Goal: Task Accomplishment & Management: Complete application form

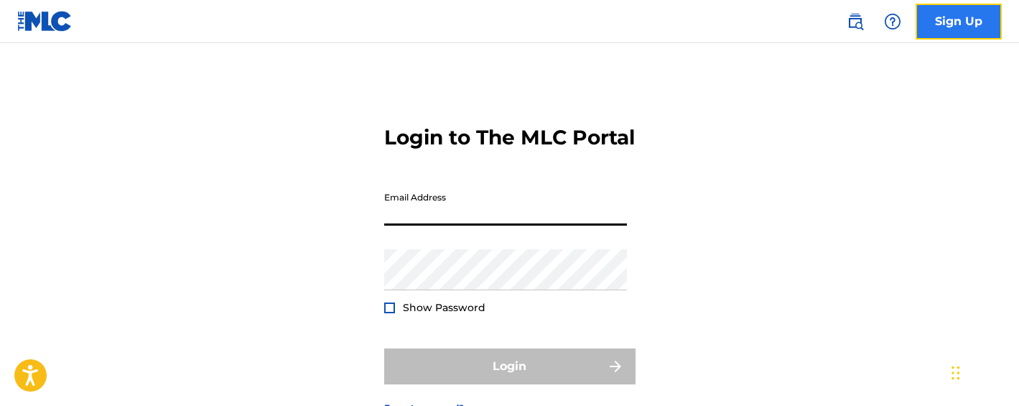
click at [949, 19] on link "Sign Up" at bounding box center [959, 22] width 86 height 36
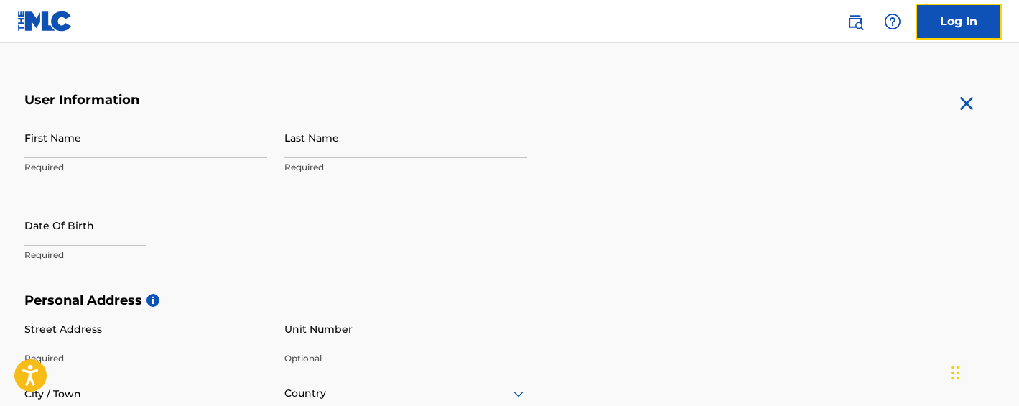
scroll to position [246, 0]
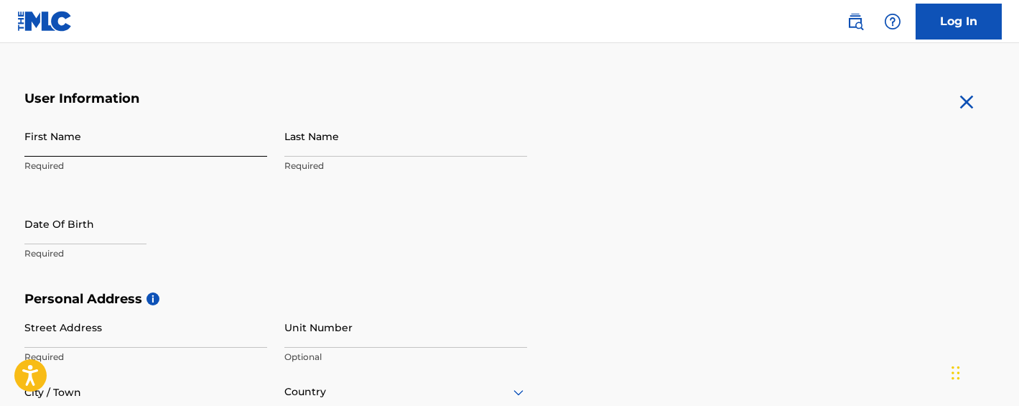
click at [164, 143] on input "First Name" at bounding box center [145, 136] width 243 height 41
type input "[PERSON_NAME]"
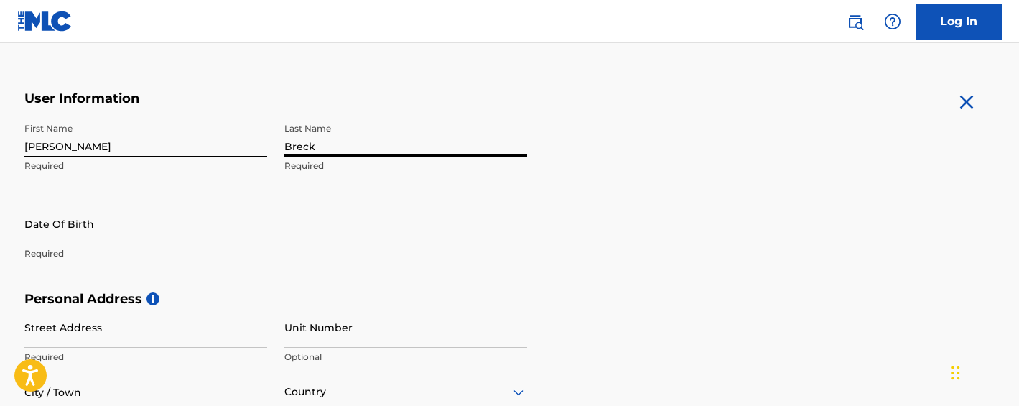
type input "Breck"
click at [123, 225] on input "text" at bounding box center [85, 223] width 122 height 41
select select "8"
select select "2025"
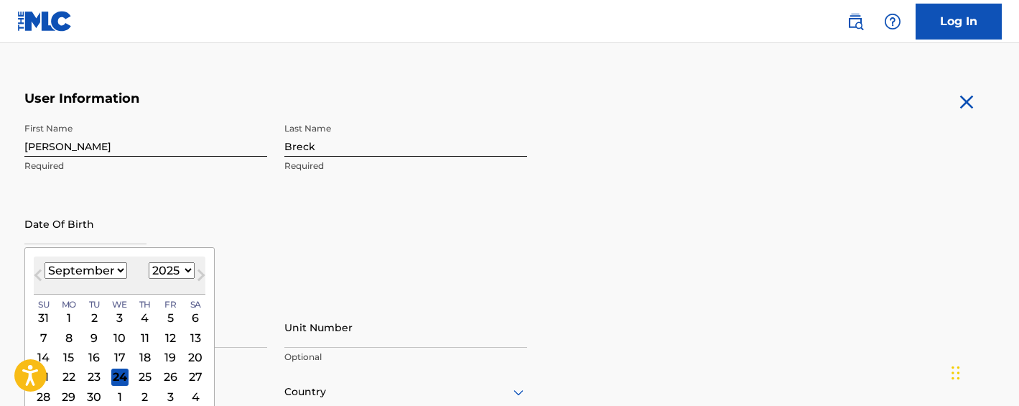
click at [118, 269] on select "January February March April May June July August September October November De…" at bounding box center [86, 270] width 83 height 17
select select "5"
click at [45, 262] on select "January February March April May June July August September October November De…" at bounding box center [86, 270] width 83 height 17
click at [183, 271] on select "1899 1900 1901 1902 1903 1904 1905 1906 1907 1908 1909 1910 1911 1912 1913 1914…" at bounding box center [172, 270] width 46 height 17
select select "2005"
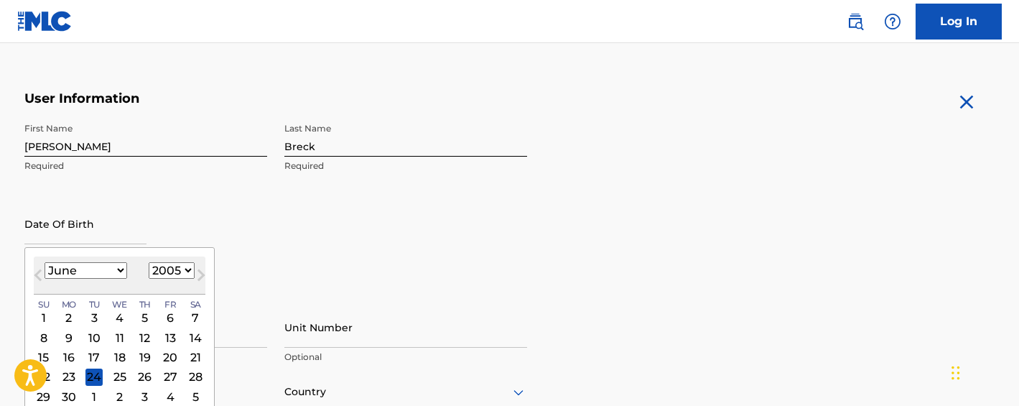
click at [149, 262] on select "1899 1900 1901 1902 1903 1904 1905 1906 1907 1908 1909 1910 1911 1912 1913 1914…" at bounding box center [172, 270] width 46 height 17
click at [117, 317] on div "1" at bounding box center [119, 317] width 17 height 17
type input "[DATE]"
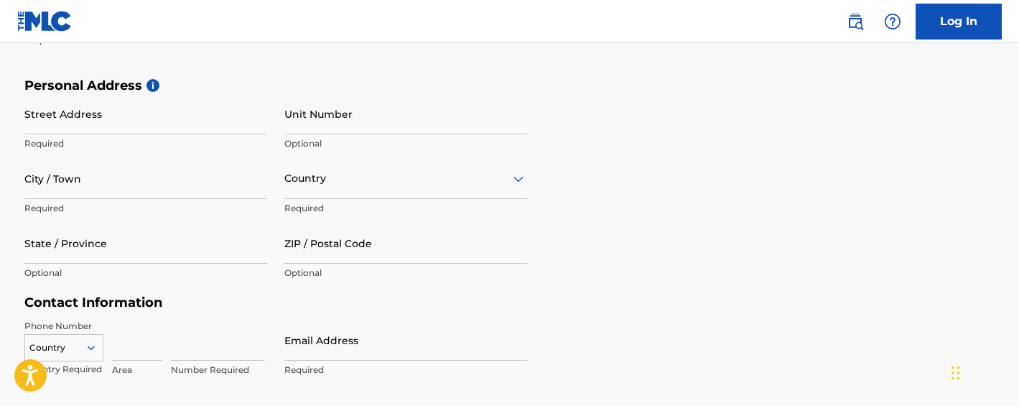
scroll to position [462, 0]
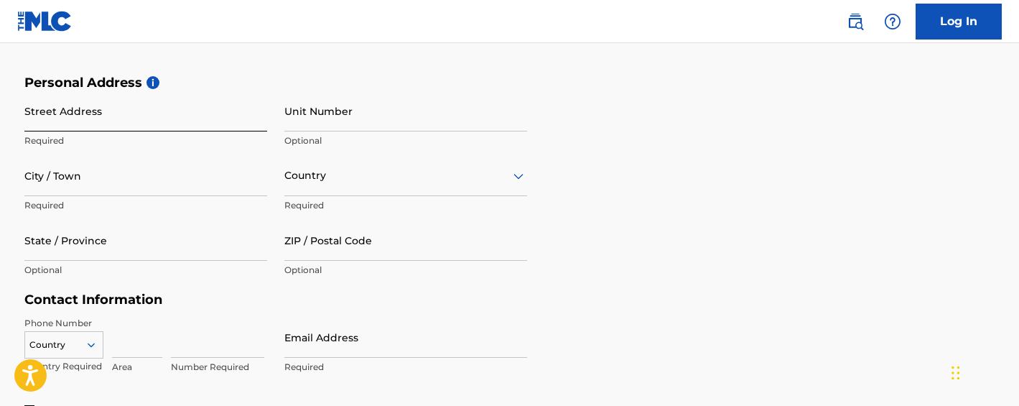
click at [181, 121] on input "Street Address" at bounding box center [145, 110] width 243 height 41
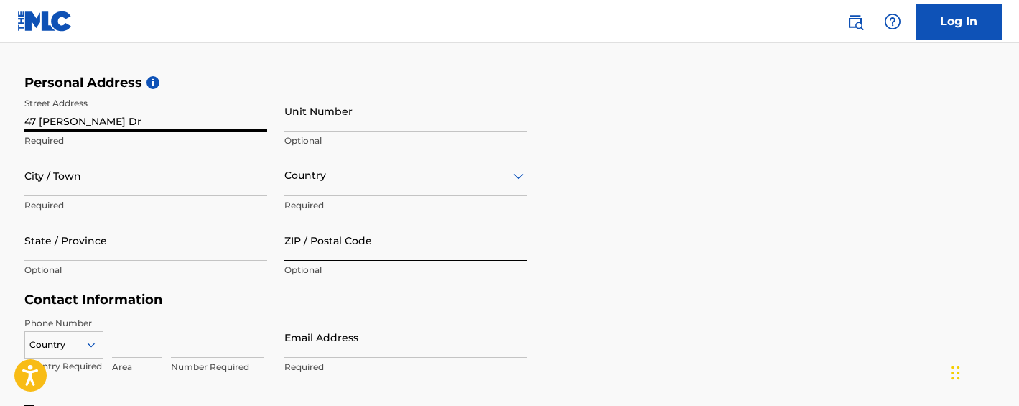
type input "47 [PERSON_NAME] Dr"
click at [353, 247] on input "ZIP / Postal Code" at bounding box center [405, 240] width 243 height 41
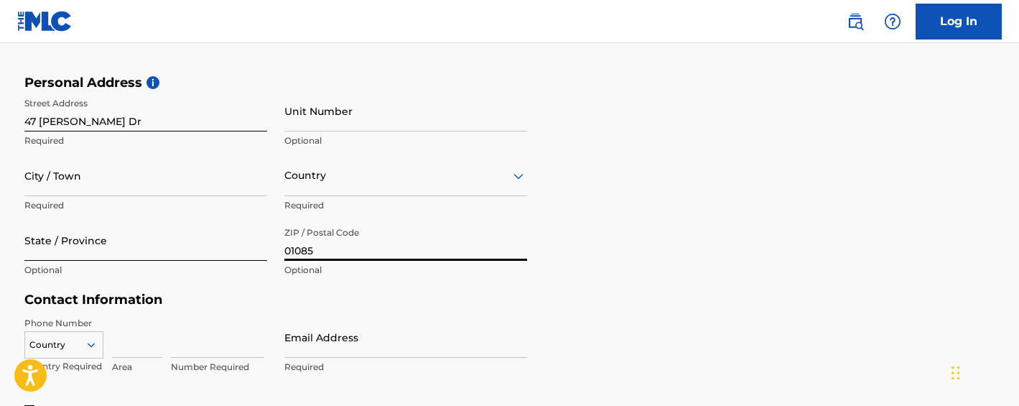
type input "01085"
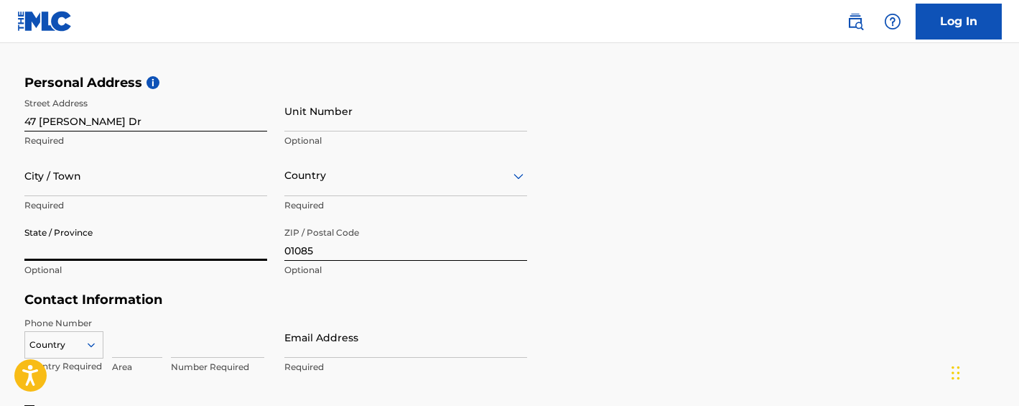
click at [205, 245] on input "State / Province" at bounding box center [145, 240] width 243 height 41
type input "[US_STATE]"
click at [223, 182] on input "City / Town" at bounding box center [145, 175] width 243 height 41
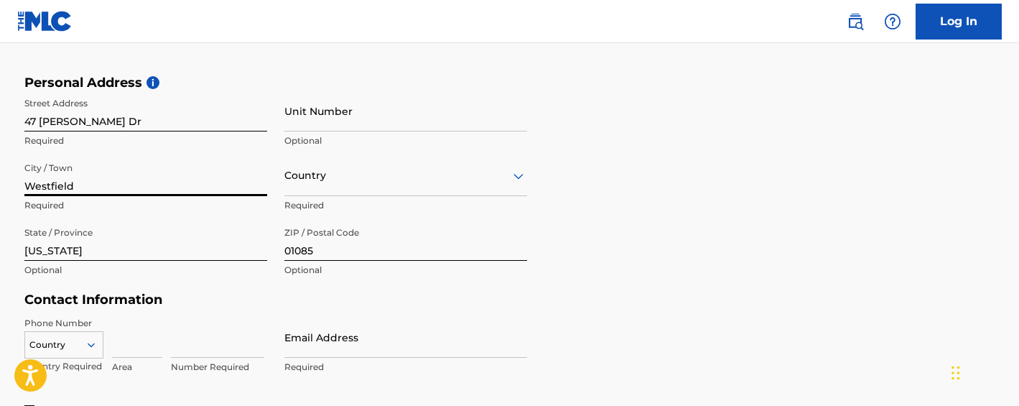
type input "Westfield"
click at [413, 179] on div "Country" at bounding box center [405, 175] width 243 height 41
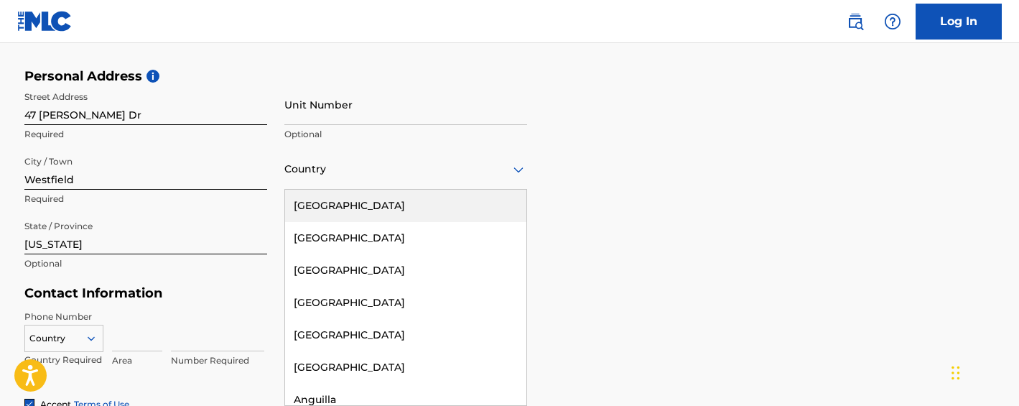
click at [407, 201] on div "[GEOGRAPHIC_DATA]" at bounding box center [405, 206] width 241 height 32
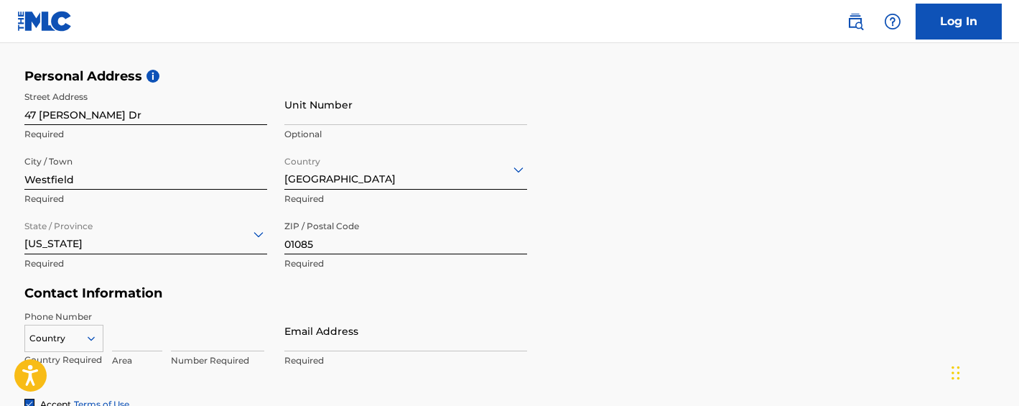
click at [575, 245] on div "Personal Address i Street Address [STREET_ADDRESS][PERSON_NAME] Required Unit N…" at bounding box center [509, 177] width 971 height 218
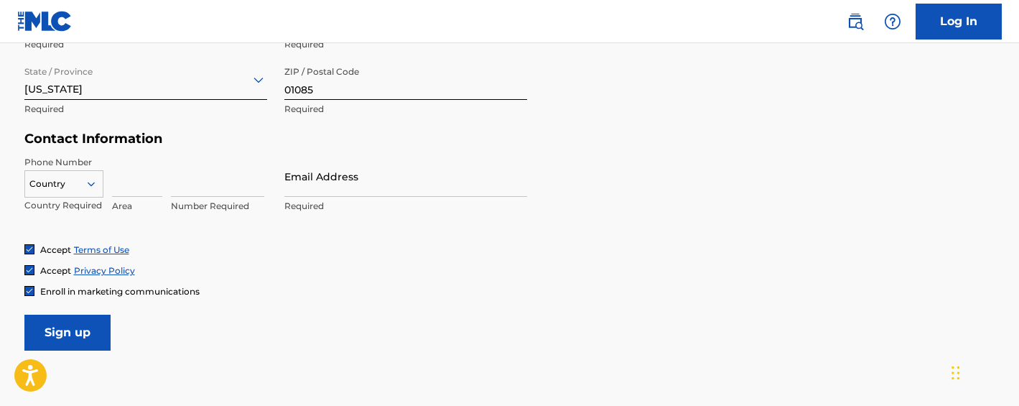
scroll to position [629, 0]
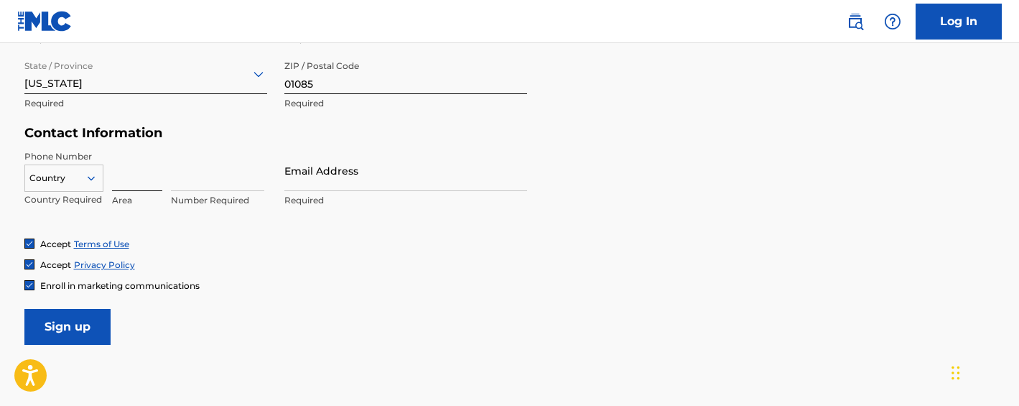
click at [126, 179] on input at bounding box center [137, 170] width 50 height 41
type input "413"
click at [93, 177] on icon at bounding box center [90, 178] width 7 height 4
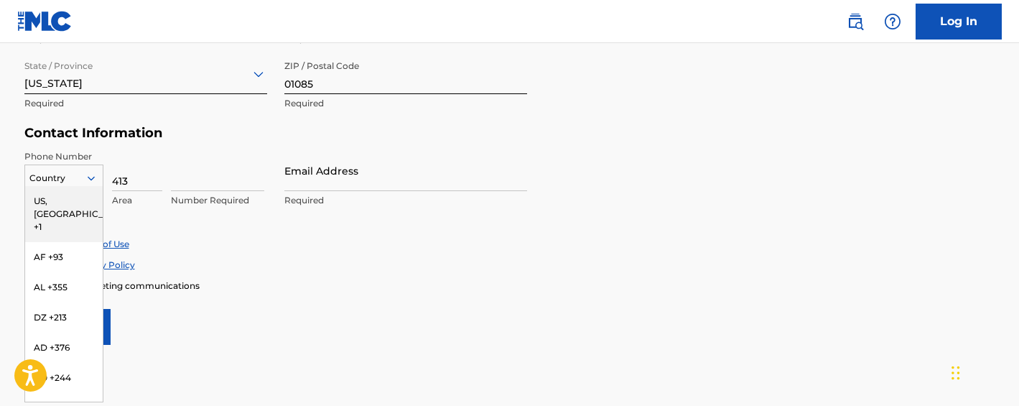
click at [85, 200] on div "US, [GEOGRAPHIC_DATA] +1" at bounding box center [64, 214] width 78 height 56
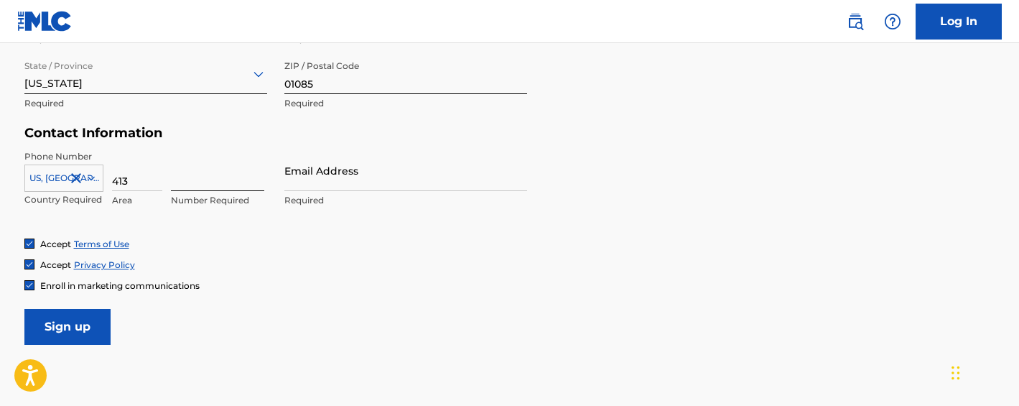
click at [187, 180] on input at bounding box center [217, 170] width 93 height 41
type input "2651552"
click at [320, 170] on input "Email Address" at bounding box center [405, 170] width 243 height 41
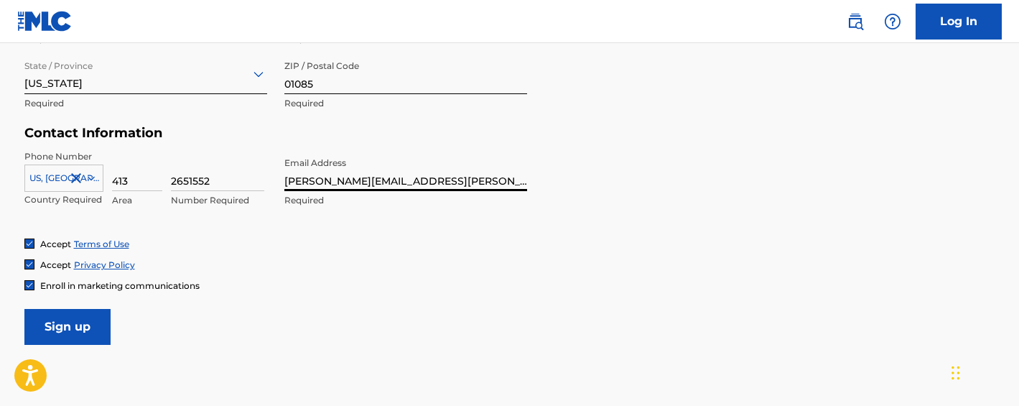
type input "[PERSON_NAME][EMAIL_ADDRESS][PERSON_NAME][DOMAIN_NAME]"
click at [27, 285] on img at bounding box center [29, 285] width 9 height 9
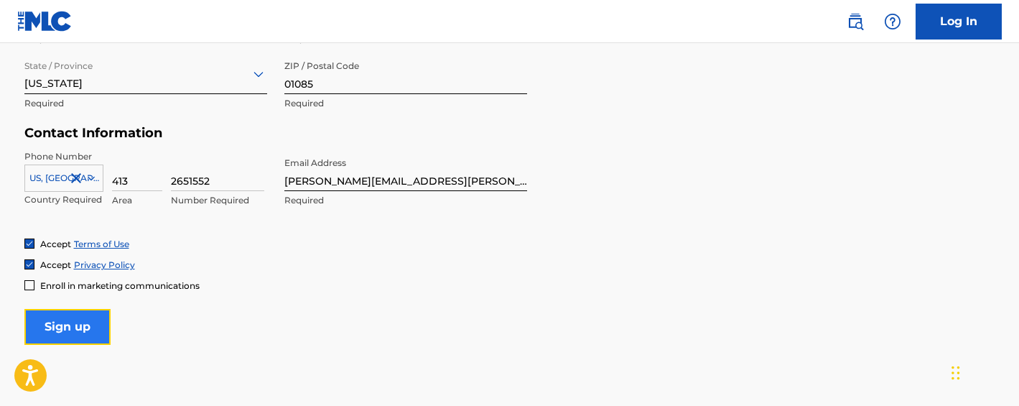
click at [58, 317] on input "Sign up" at bounding box center [67, 327] width 86 height 36
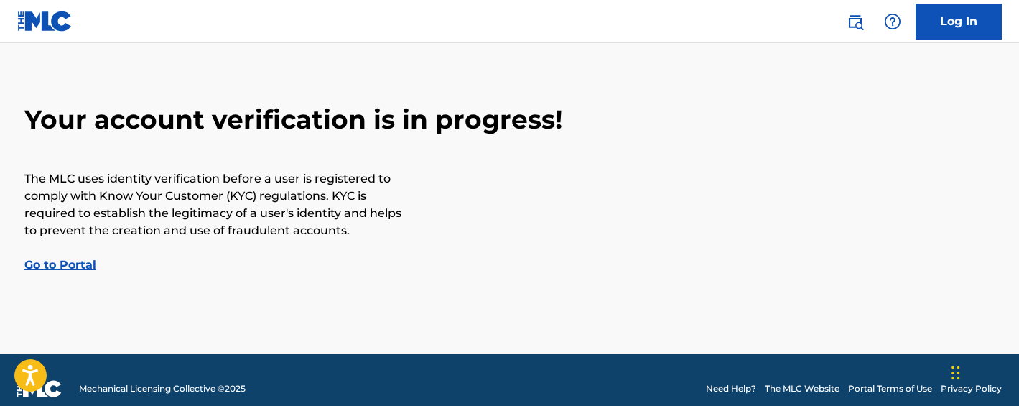
scroll to position [46, 0]
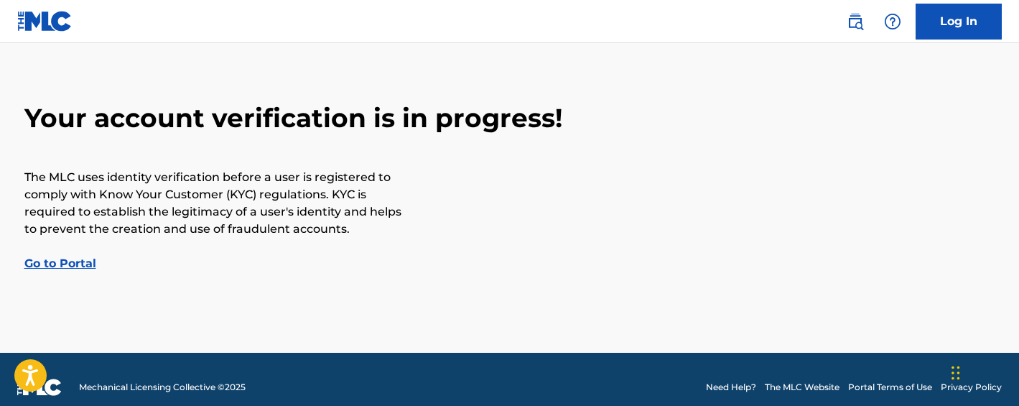
click at [74, 264] on link "Go to Portal" at bounding box center [60, 263] width 72 height 14
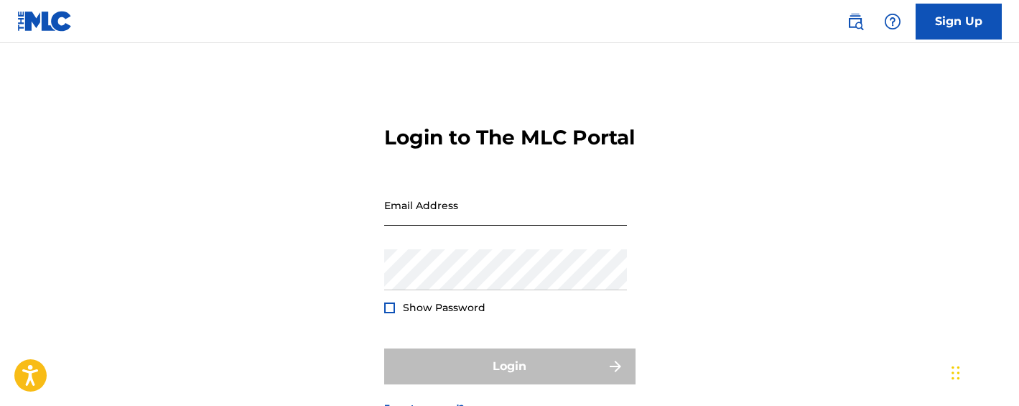
click at [511, 225] on input "Email Address" at bounding box center [505, 205] width 243 height 41
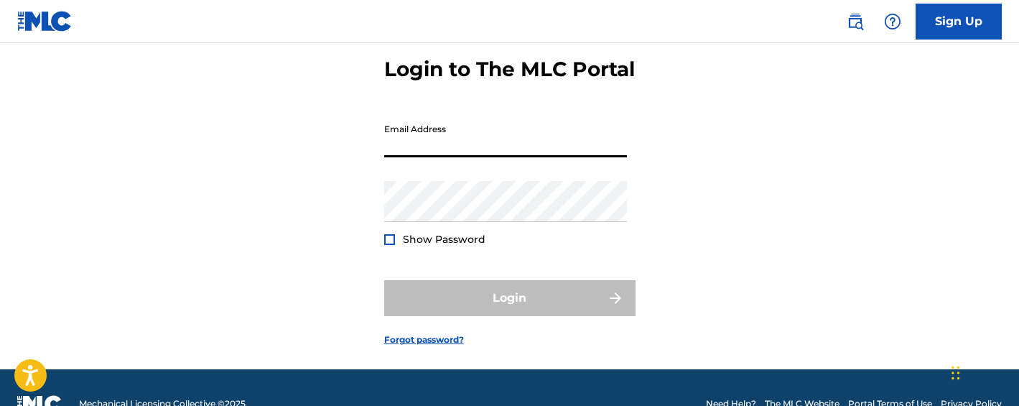
scroll to position [66, 0]
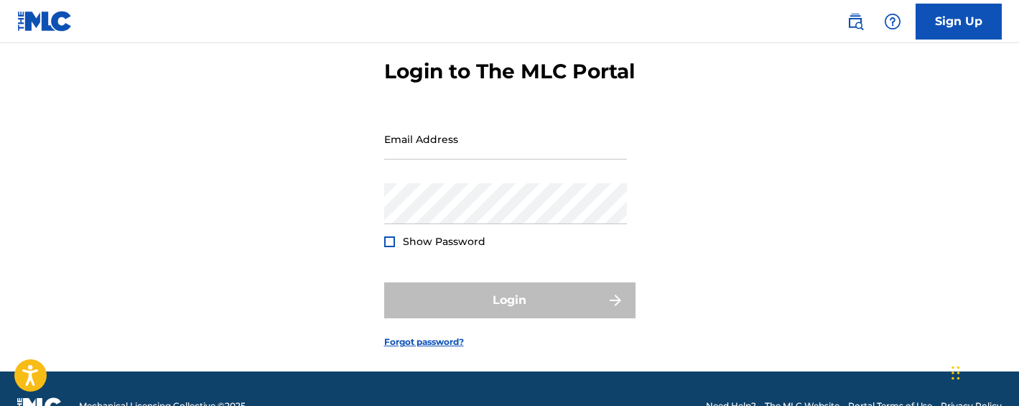
click at [345, 185] on div "Login to The MLC Portal Email Address Password Show Password Login Forgot passw…" at bounding box center [509, 192] width 1005 height 358
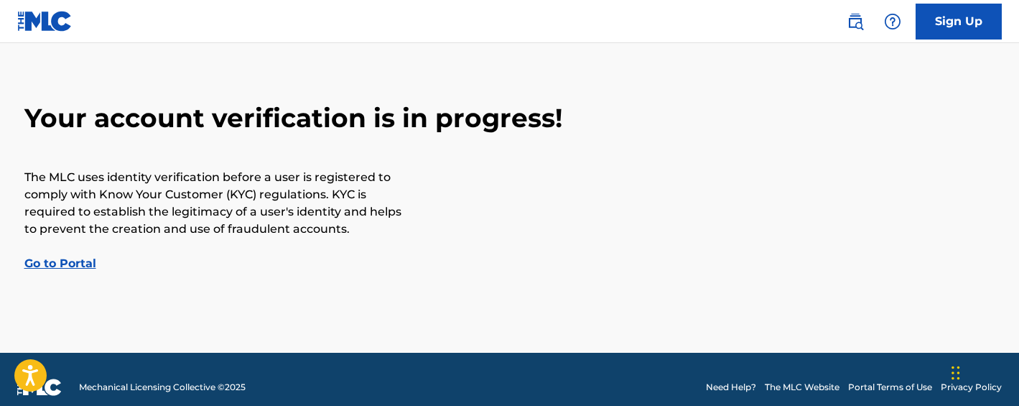
click at [79, 265] on link "Go to Portal" at bounding box center [60, 263] width 72 height 14
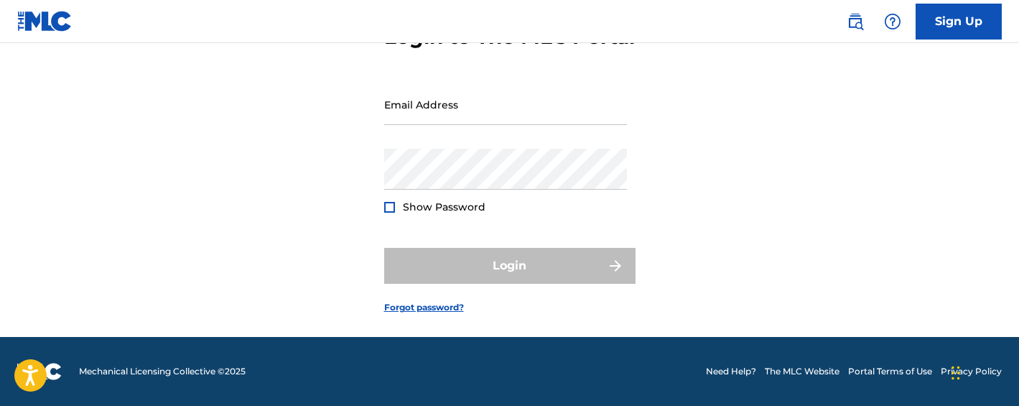
scroll to position [126, 0]
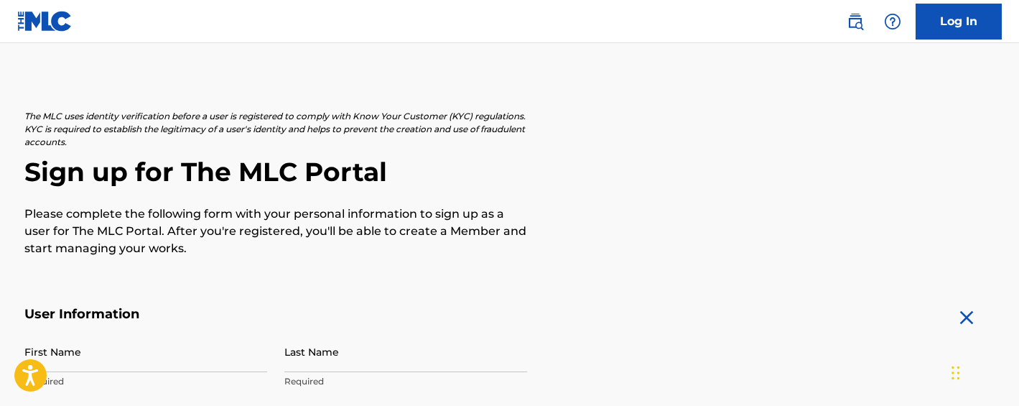
scroll to position [58, 0]
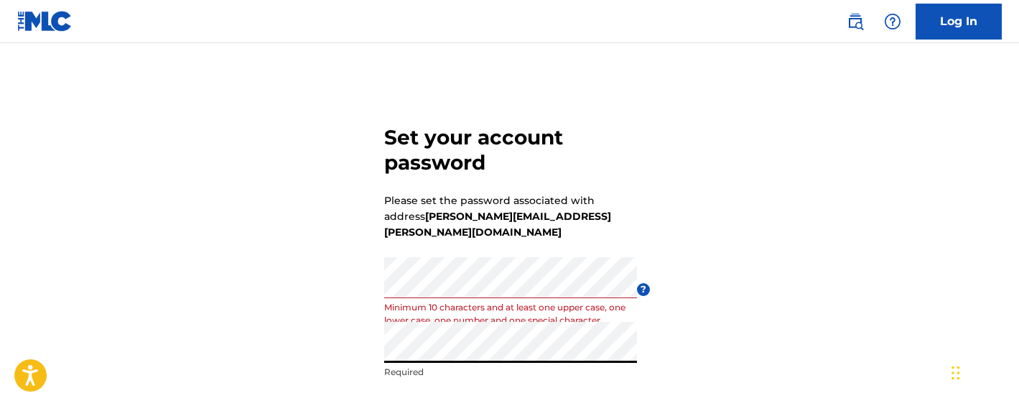
scroll to position [144, 0]
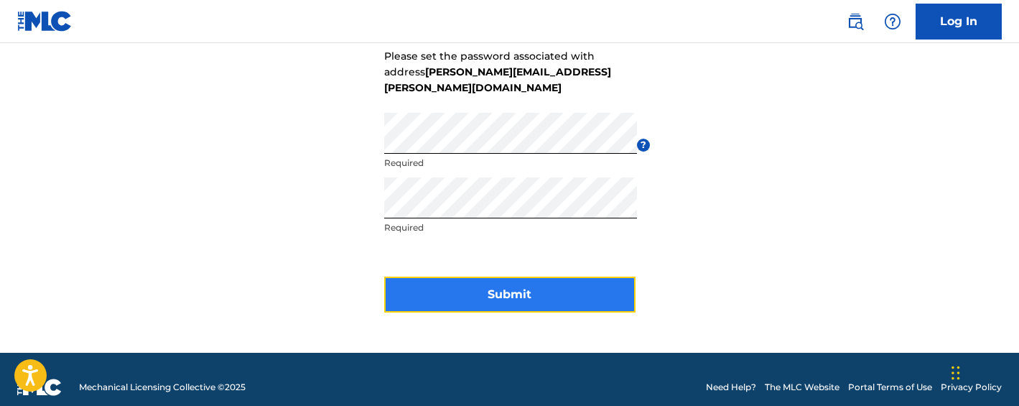
click at [480, 278] on button "Submit" at bounding box center [509, 294] width 251 height 36
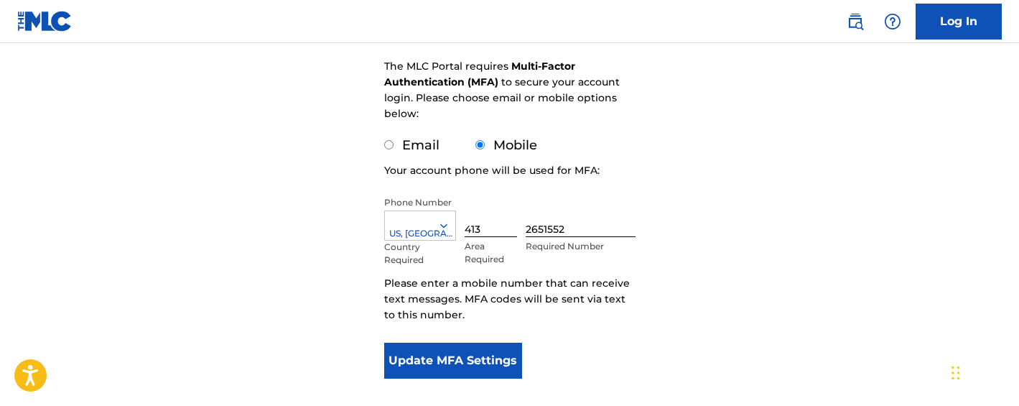
scroll to position [202, 0]
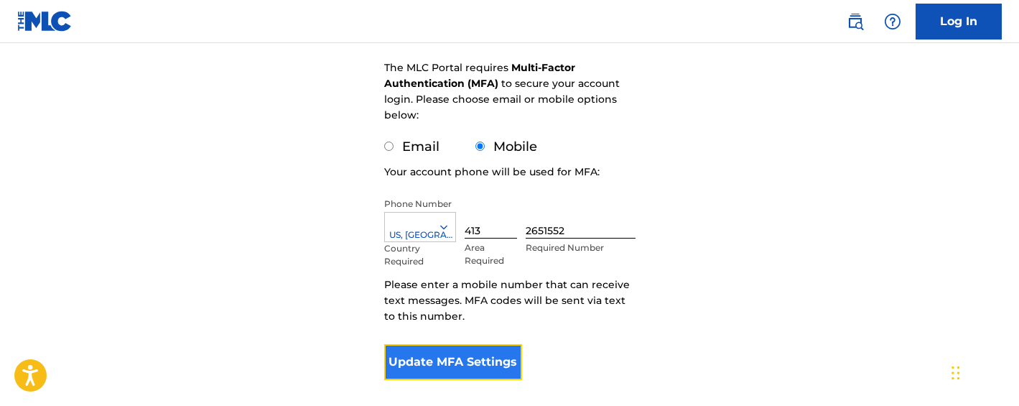
click at [447, 356] on button "Update MFA Settings" at bounding box center [453, 362] width 139 height 36
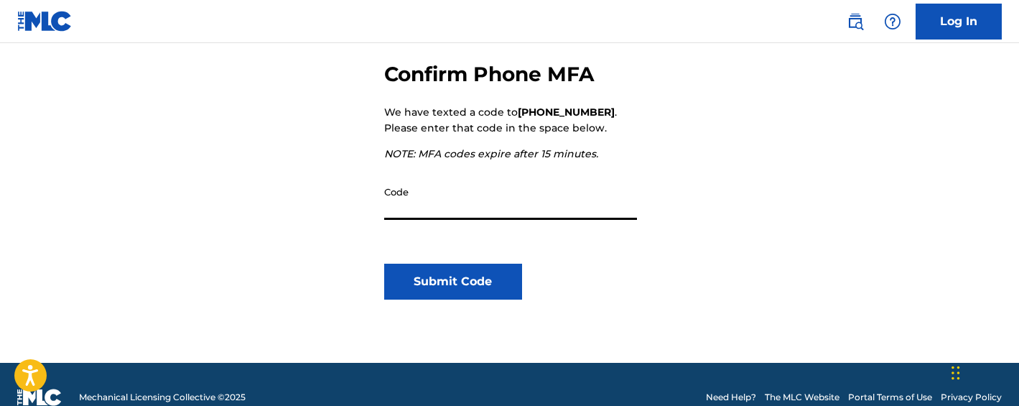
scroll to position [220, 0]
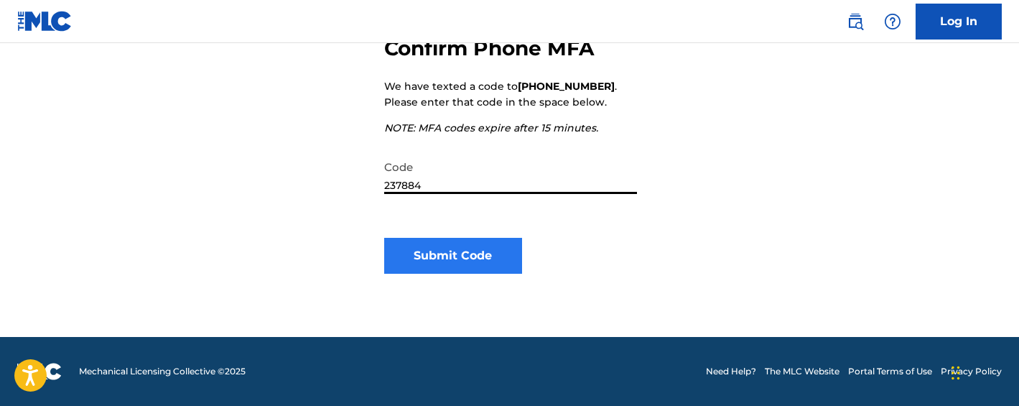
type input "237884"
click at [460, 253] on button "Submit Code" at bounding box center [453, 256] width 139 height 36
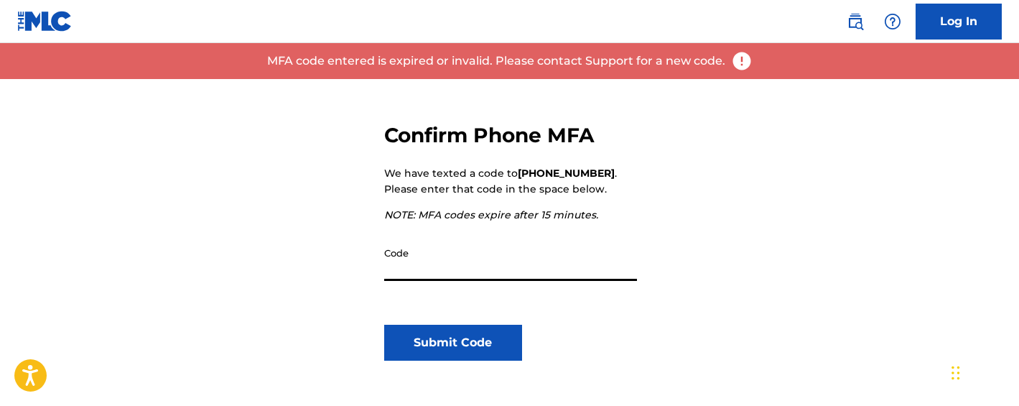
scroll to position [134, 0]
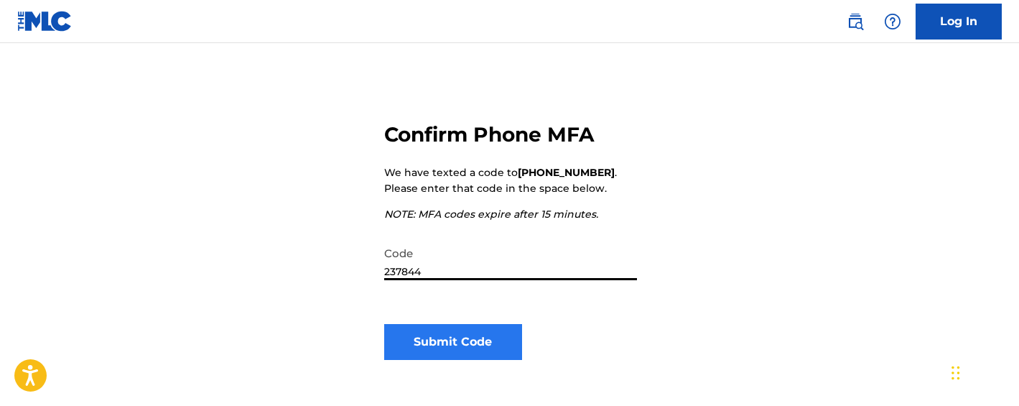
type input "237844"
click at [444, 338] on button "Submit Code" at bounding box center [453, 342] width 139 height 36
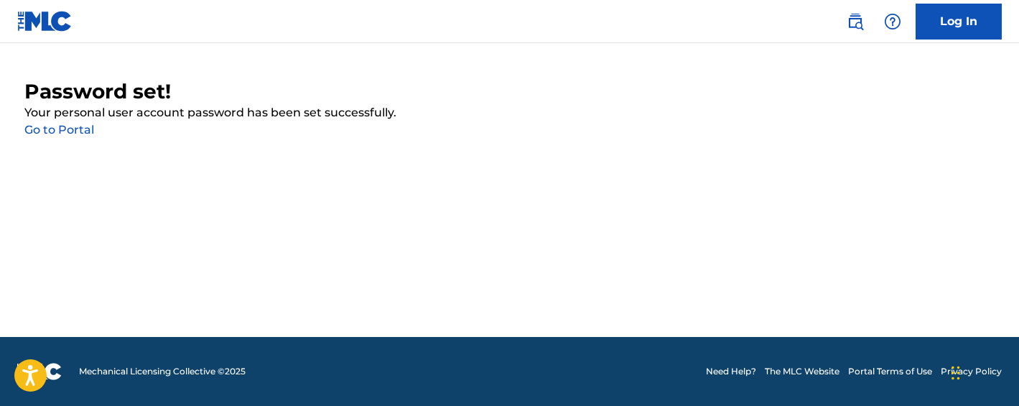
click at [81, 127] on link "Go to Portal" at bounding box center [59, 130] width 70 height 14
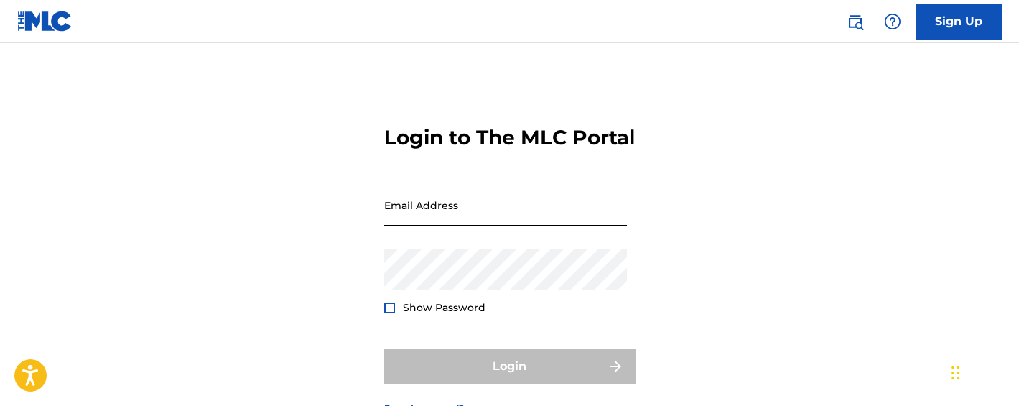
click at [430, 225] on input "Email Address" at bounding box center [505, 205] width 243 height 41
type input "[PERSON_NAME][EMAIL_ADDRESS][PERSON_NAME][DOMAIN_NAME]"
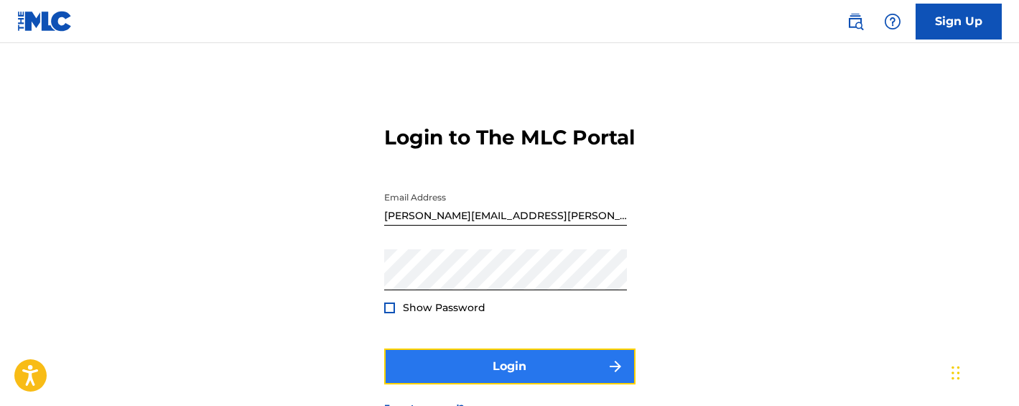
click at [422, 377] on button "Login" at bounding box center [509, 366] width 251 height 36
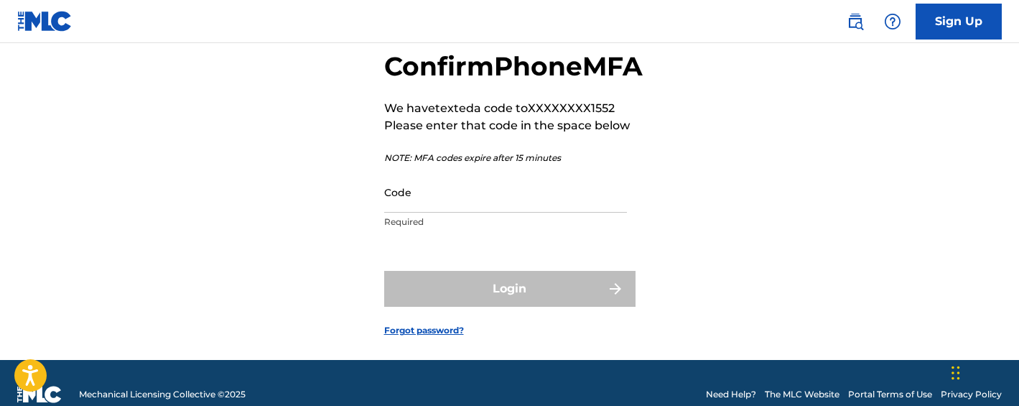
scroll to position [80, 0]
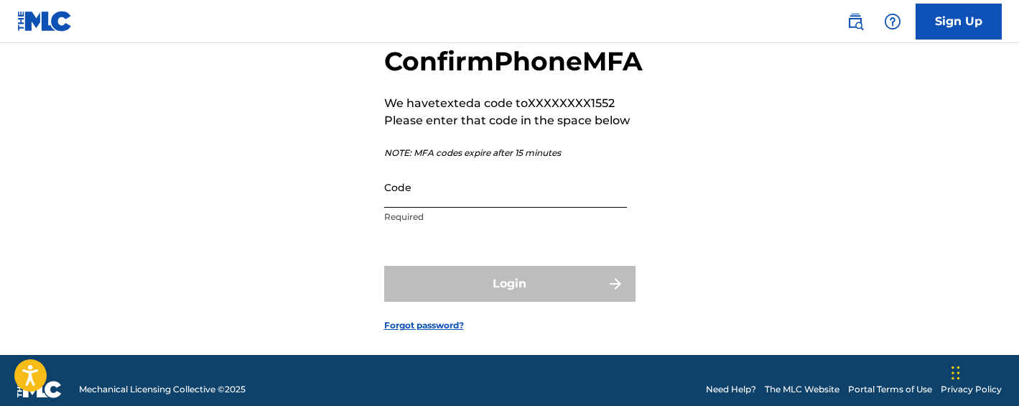
click at [439, 208] on input "Code" at bounding box center [505, 187] width 243 height 41
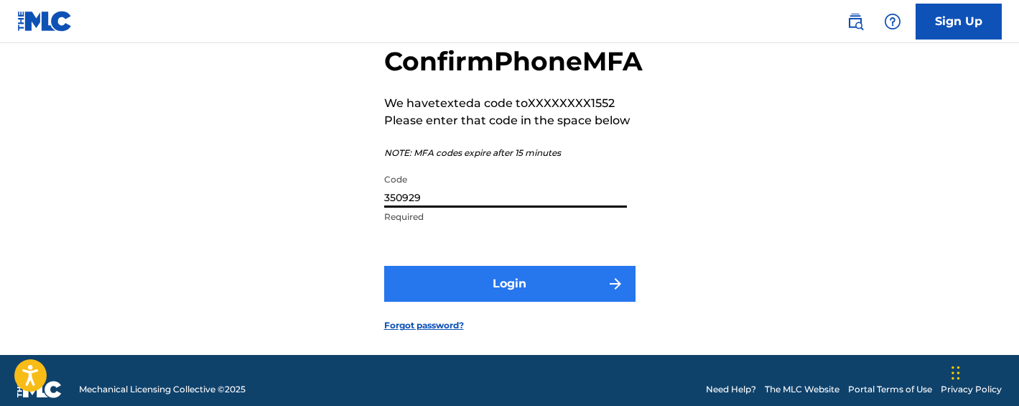
type input "350929"
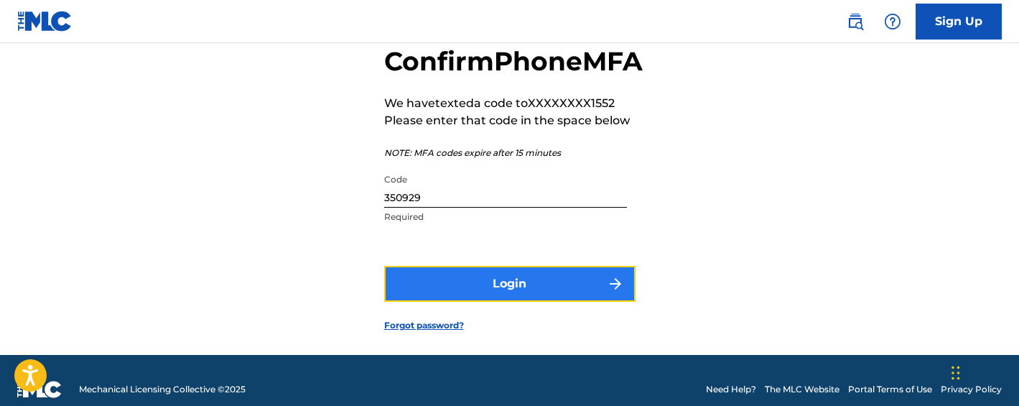
click at [402, 302] on button "Login" at bounding box center [509, 284] width 251 height 36
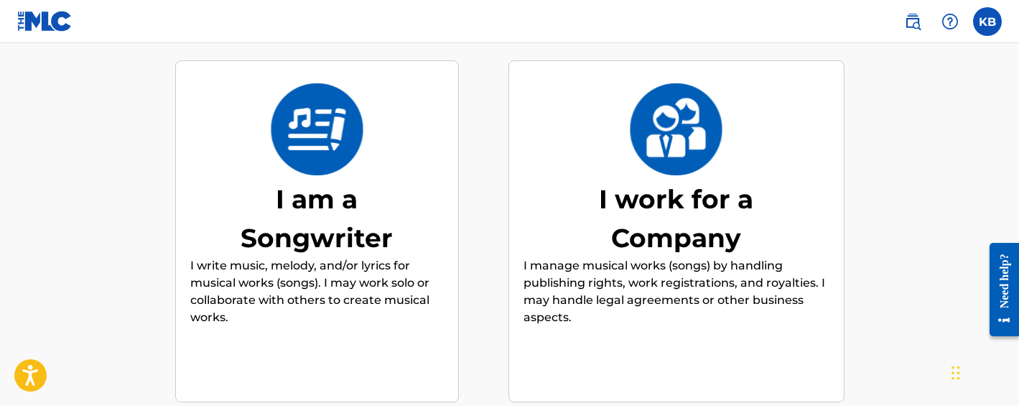
scroll to position [142, 0]
click at [359, 198] on div "I am a Songwriter" at bounding box center [316, 218] width 215 height 78
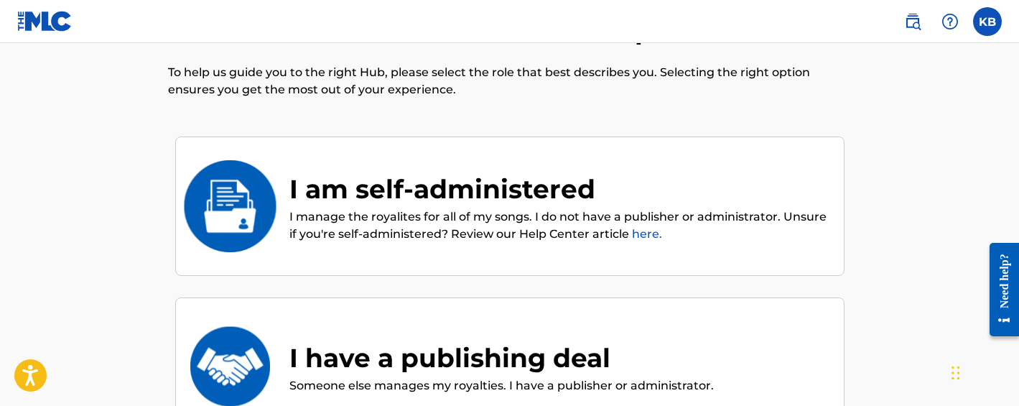
scroll to position [65, 0]
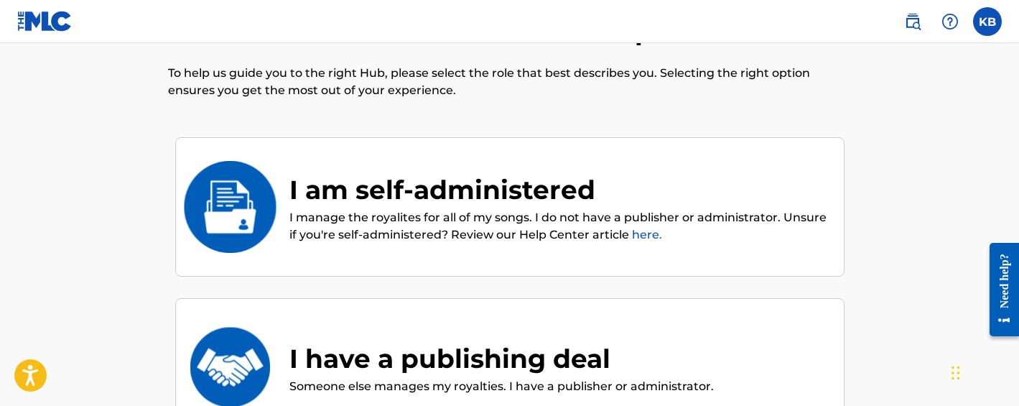
click at [416, 195] on div "I am self-administered" at bounding box center [559, 189] width 540 height 39
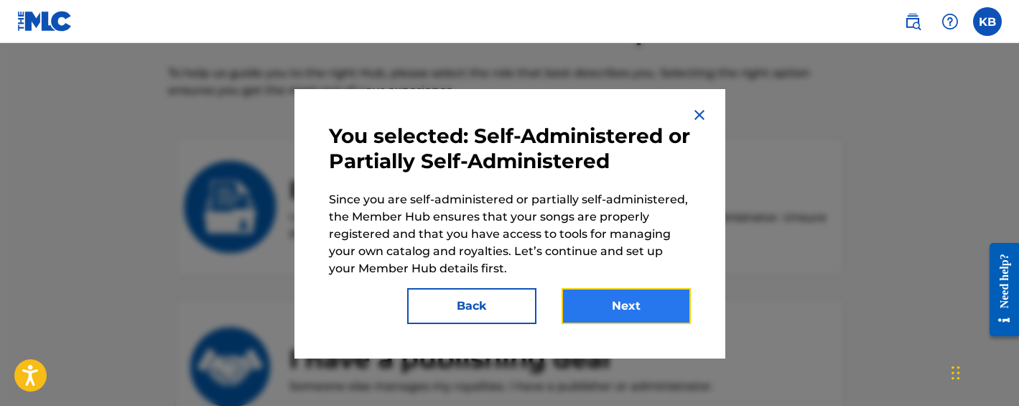
click at [583, 309] on button "Next" at bounding box center [626, 306] width 129 height 36
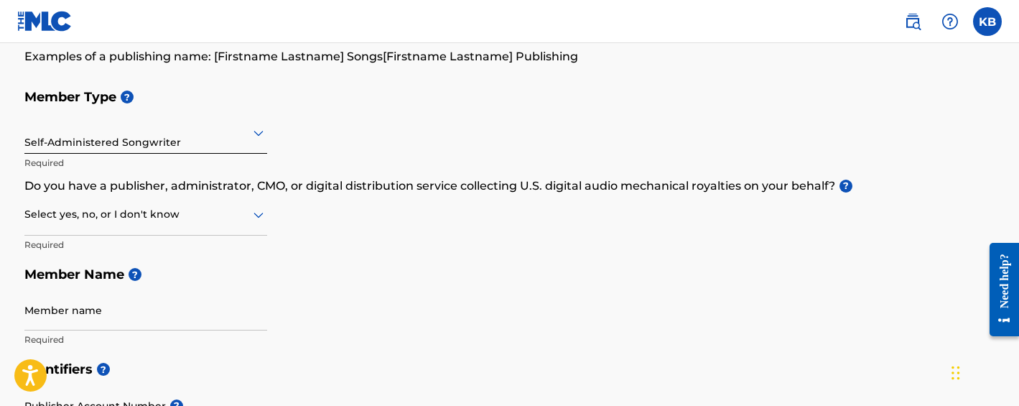
scroll to position [146, 0]
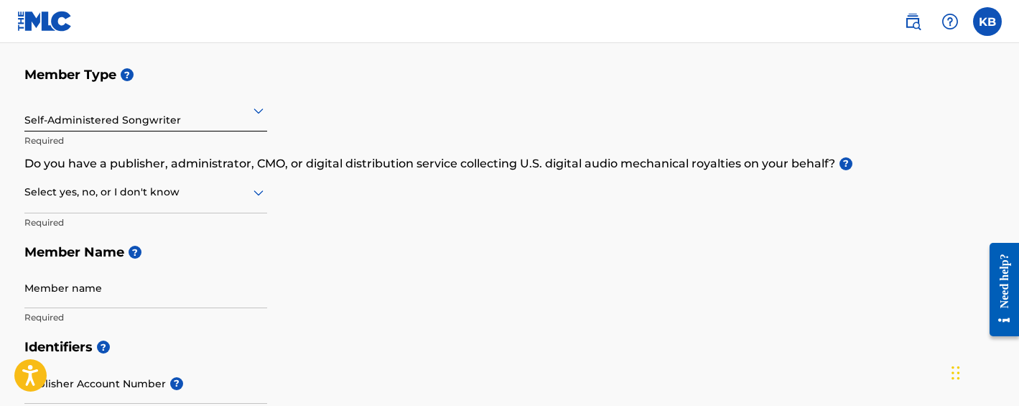
click at [256, 190] on icon at bounding box center [258, 192] width 17 height 17
click at [184, 230] on div "Yes" at bounding box center [145, 229] width 241 height 32
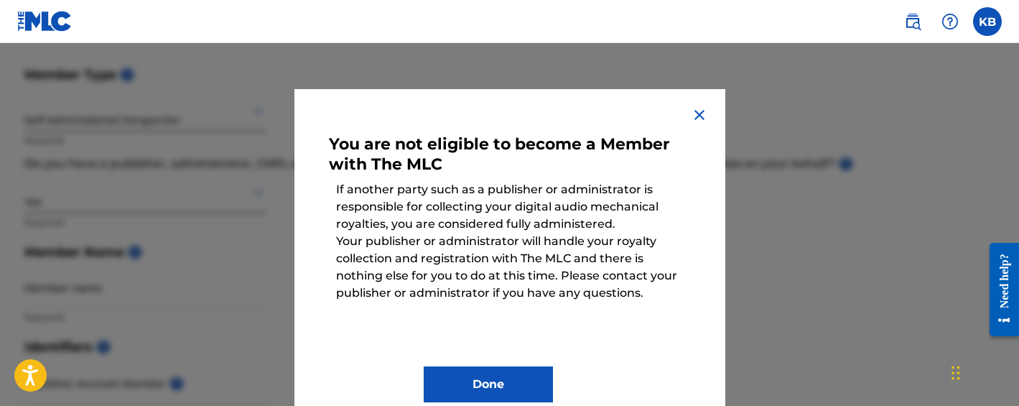
click at [697, 113] on img at bounding box center [699, 114] width 17 height 17
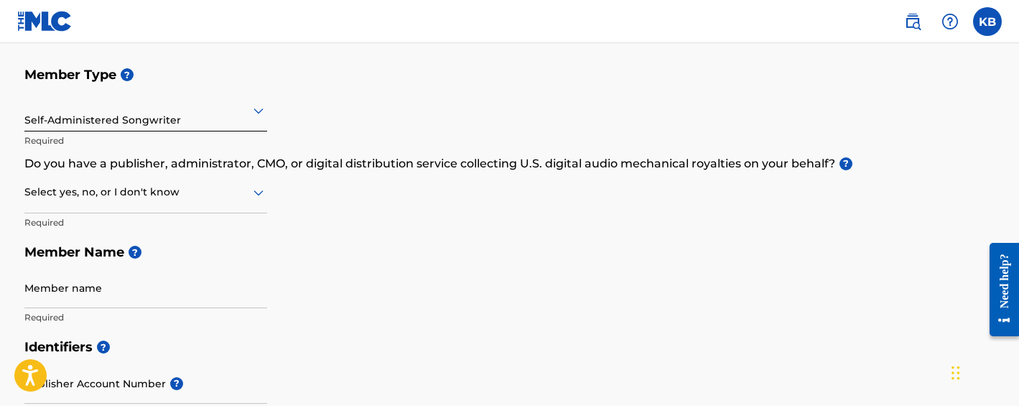
click at [253, 187] on icon at bounding box center [258, 192] width 17 height 17
click at [284, 186] on div "Member Type ? Self-Administered Songwriter Required Do you have a publisher, ad…" at bounding box center [509, 196] width 971 height 272
click at [258, 189] on icon at bounding box center [258, 192] width 17 height 17
click at [213, 224] on div "Yes" at bounding box center [145, 229] width 241 height 32
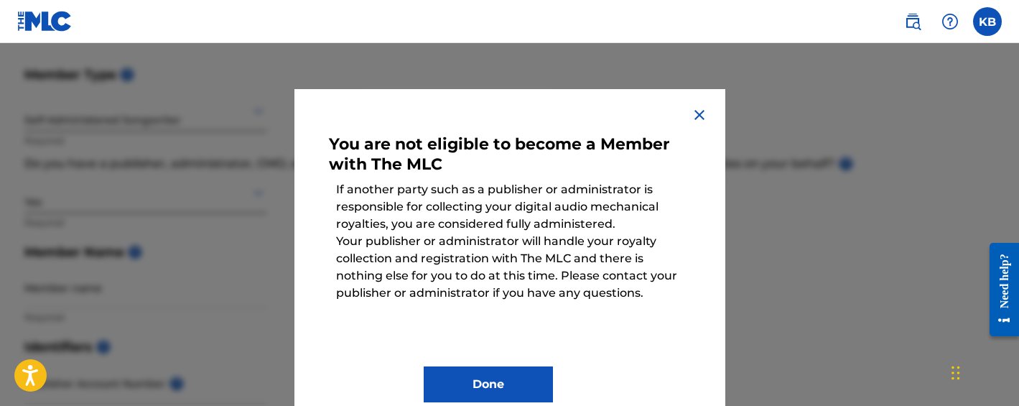
click at [694, 107] on img at bounding box center [699, 114] width 17 height 17
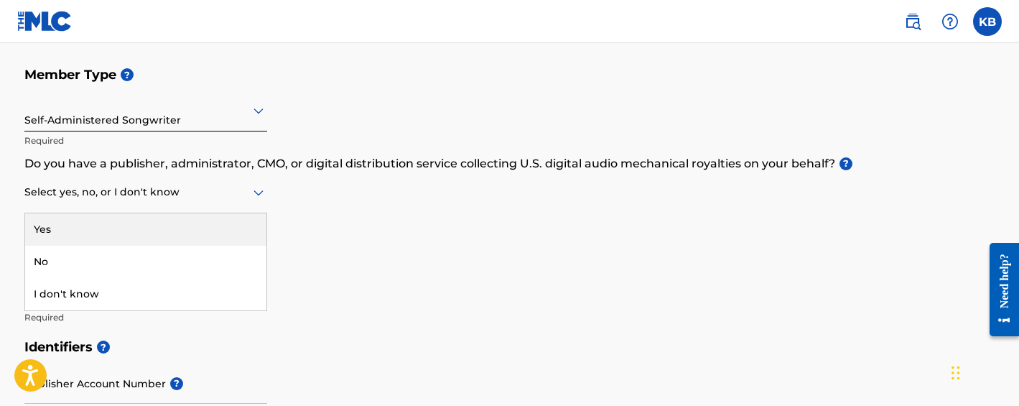
click at [262, 189] on icon at bounding box center [258, 192] width 17 height 17
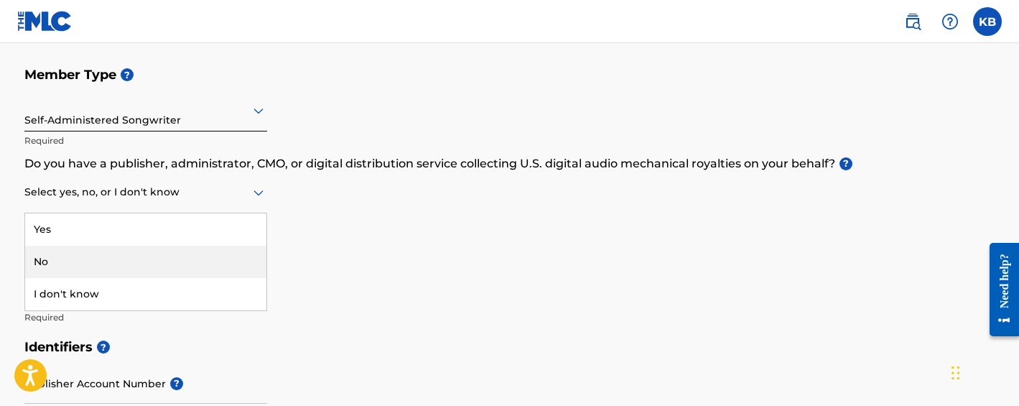
click at [164, 258] on div "No" at bounding box center [145, 262] width 241 height 32
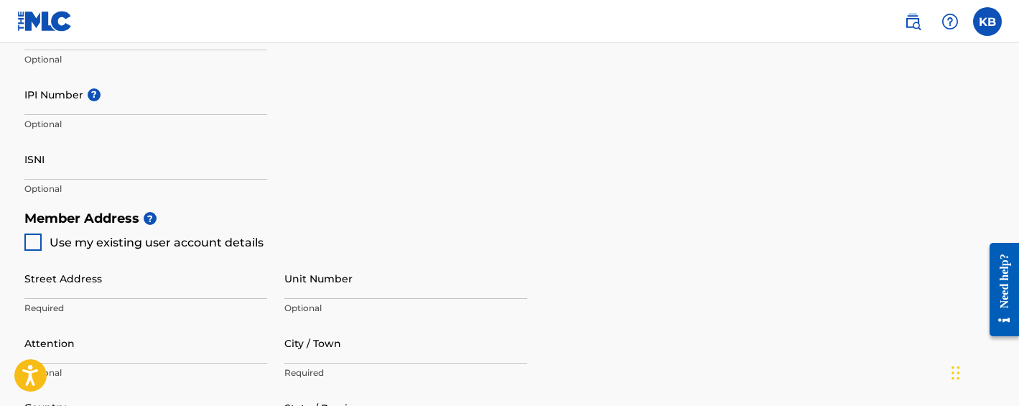
scroll to position [498, 0]
click at [32, 242] on div at bounding box center [32, 243] width 17 height 17
type input "47 [PERSON_NAME] Dr"
type input "Westfield"
type input "01085"
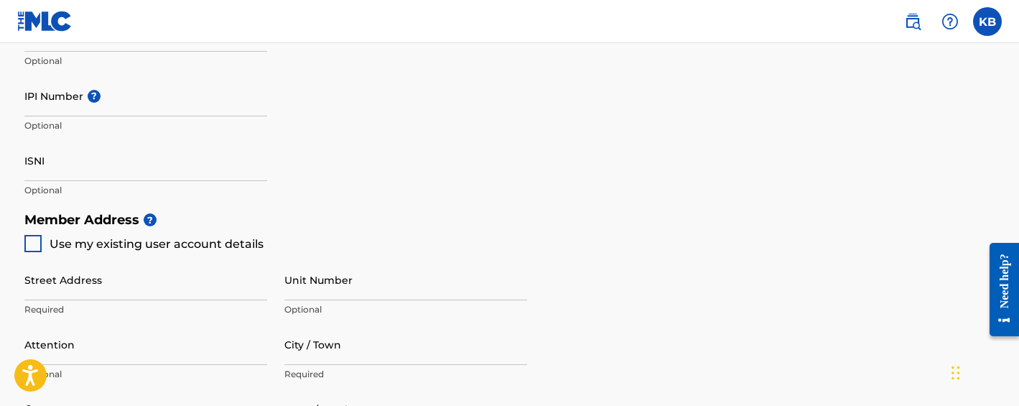
type input "413"
type input "2651552"
type input "[PERSON_NAME][EMAIL_ADDRESS][PERSON_NAME][DOMAIN_NAME]"
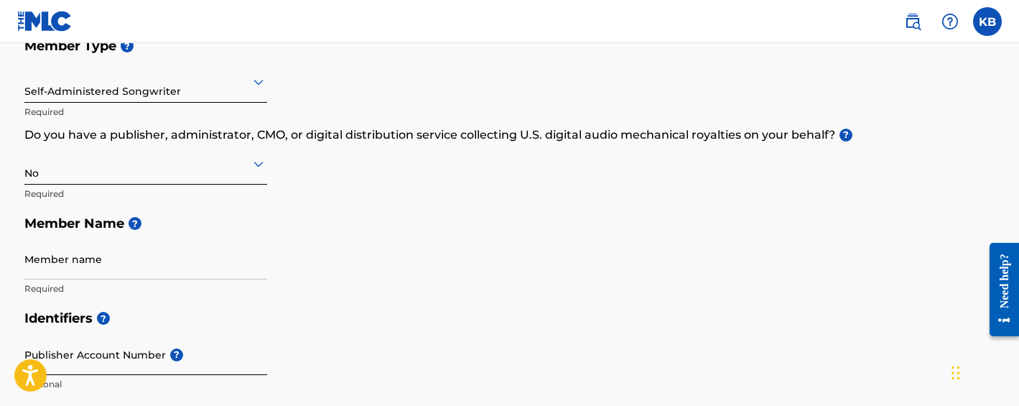
scroll to position [157, 0]
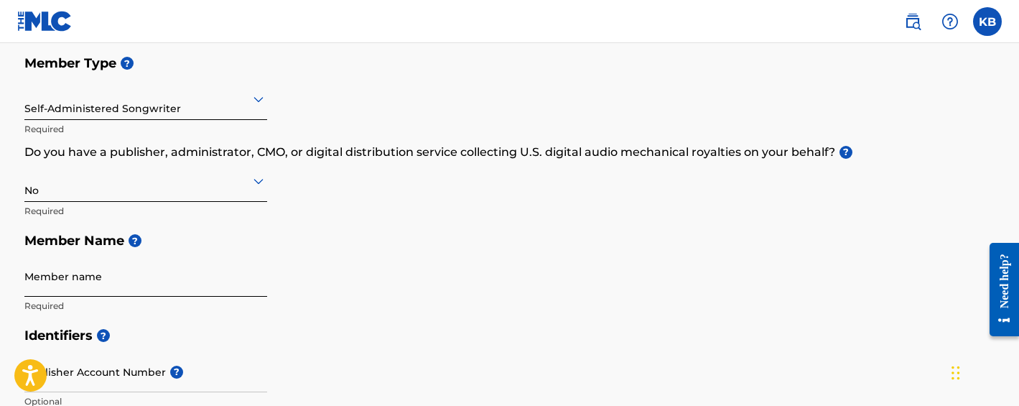
click at [202, 281] on input "Member name" at bounding box center [145, 276] width 243 height 41
type input "Kathryn Breck"
click at [446, 287] on div "Member Type ? Self-Administered Songwriter Required Do you have a publisher, ad…" at bounding box center [509, 184] width 971 height 272
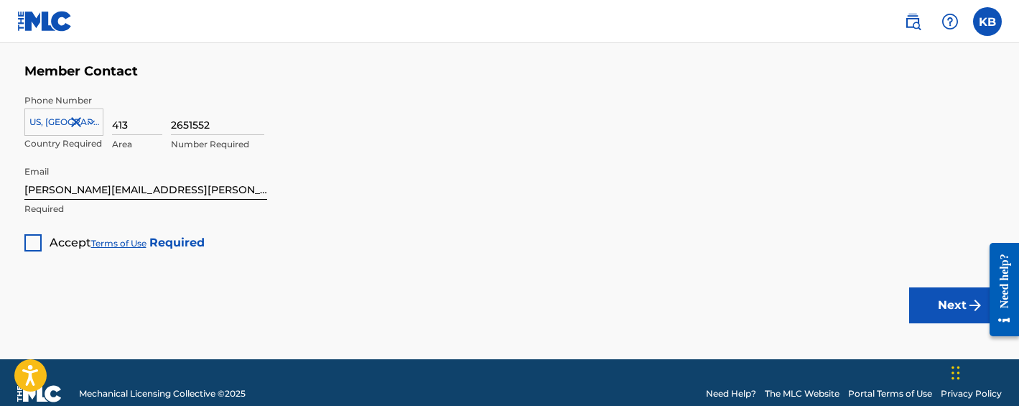
scroll to position [974, 0]
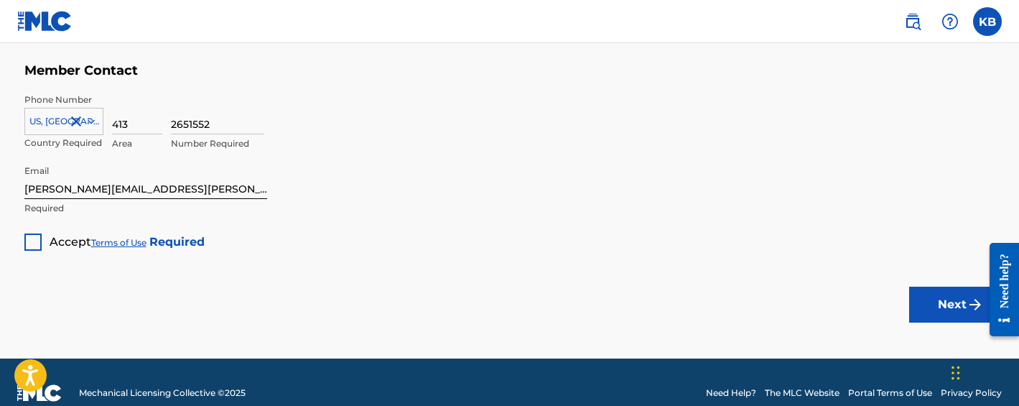
click at [32, 236] on div at bounding box center [32, 241] width 17 height 17
click at [922, 303] on button "Next" at bounding box center [952, 305] width 86 height 36
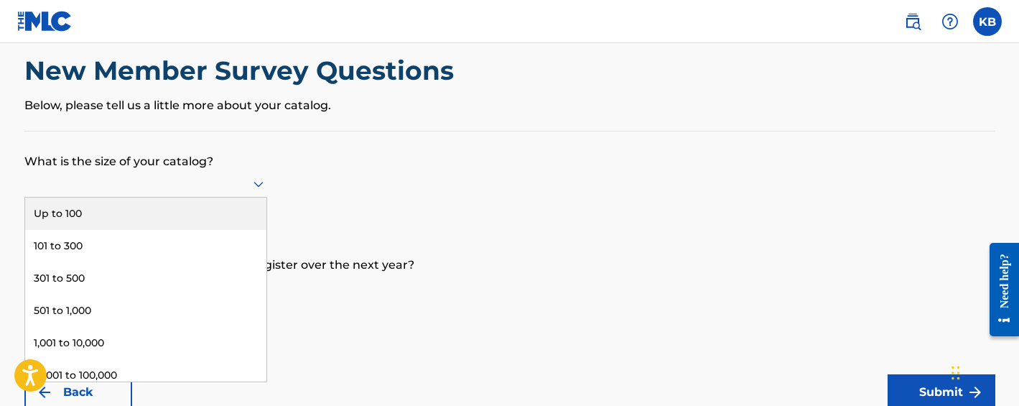
click at [252, 197] on div "Up to 100, 1 of 9. 9 results available. Use Up and Down to choose options, pres…" at bounding box center [145, 183] width 243 height 27
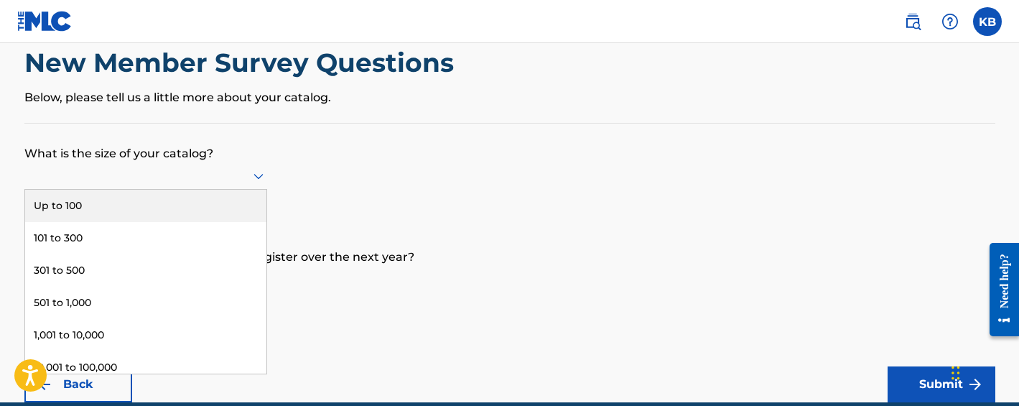
click at [206, 197] on div "Up to 100" at bounding box center [145, 206] width 241 height 32
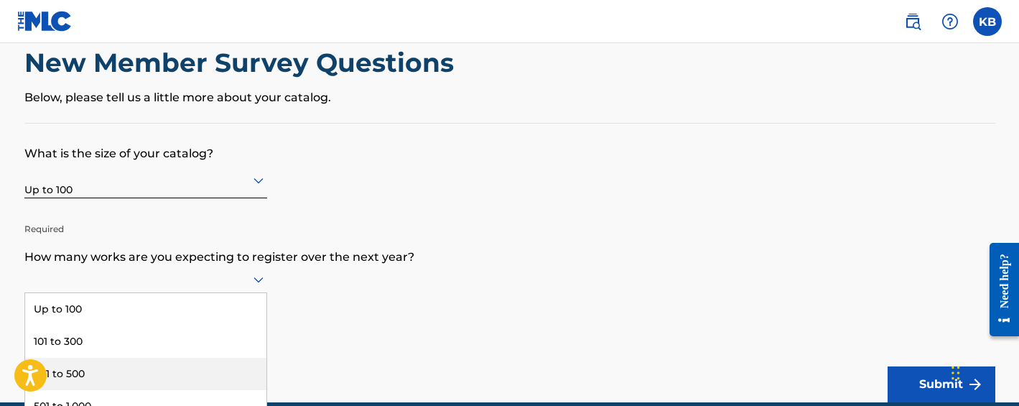
scroll to position [136, 0]
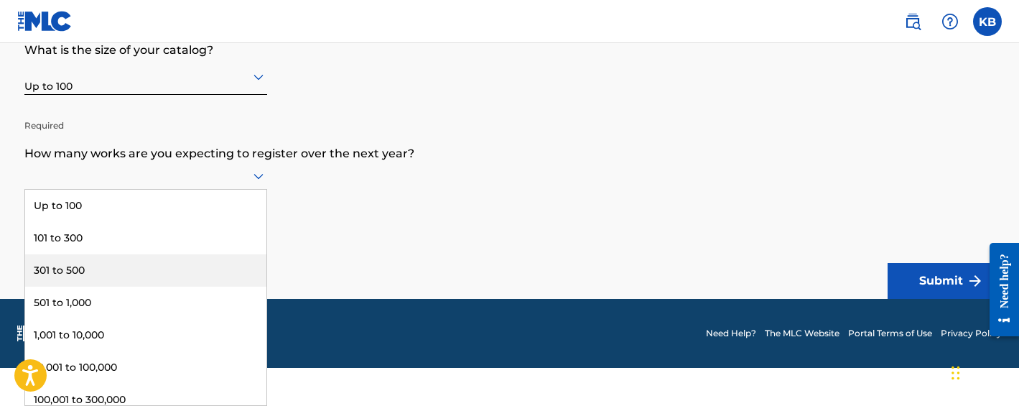
click at [255, 190] on div "301 to 500, 3 of 9. 9 results available. Use Up and Down to choose options, pre…" at bounding box center [145, 175] width 243 height 27
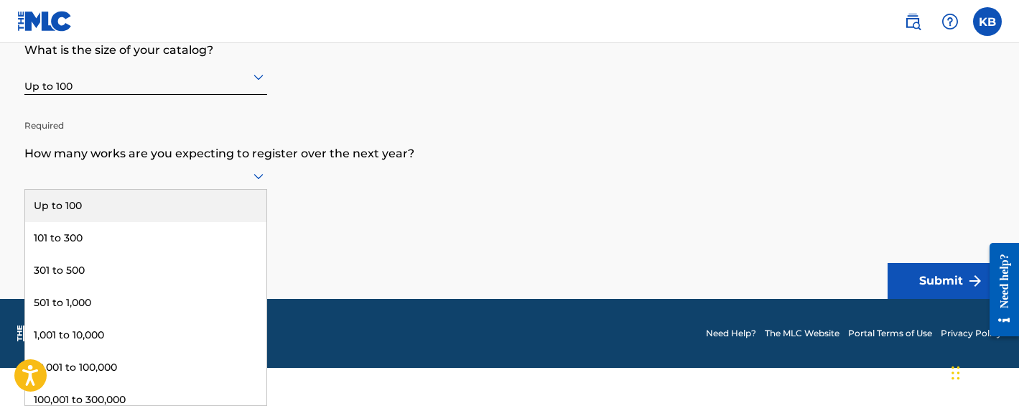
click at [228, 202] on div "Up to 100" at bounding box center [145, 206] width 241 height 32
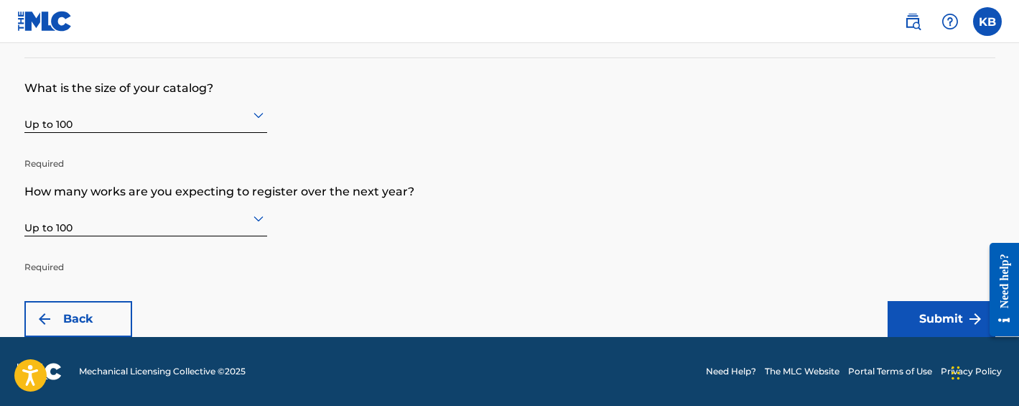
click at [259, 219] on div "Up to 100" at bounding box center [145, 218] width 243 height 36
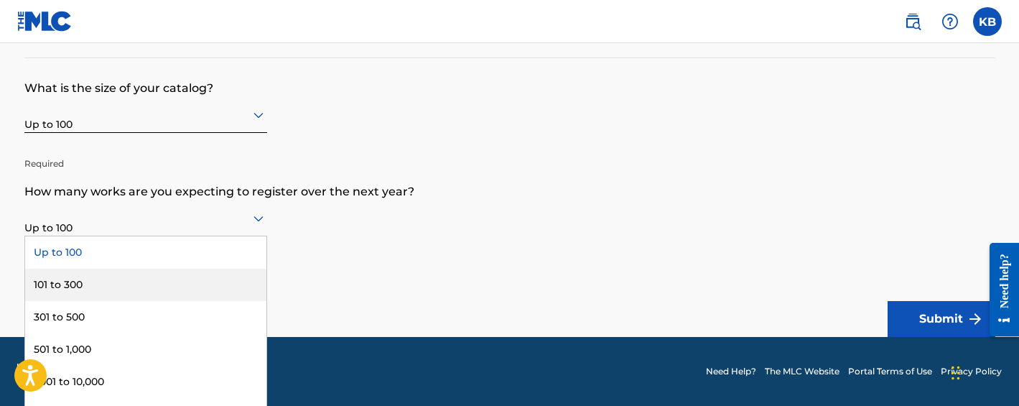
click at [337, 180] on form "What is the size of your catalog? Up to 100 Required How many works are you exp…" at bounding box center [509, 197] width 971 height 279
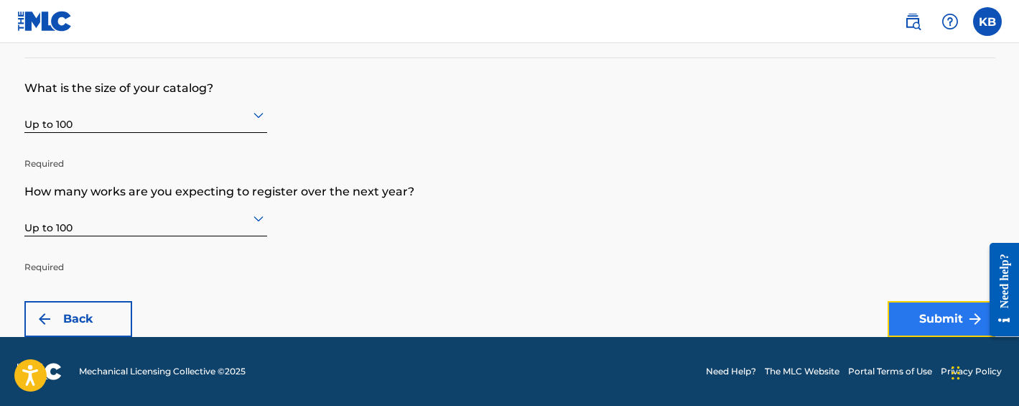
click at [909, 317] on button "Submit" at bounding box center [942, 319] width 108 height 36
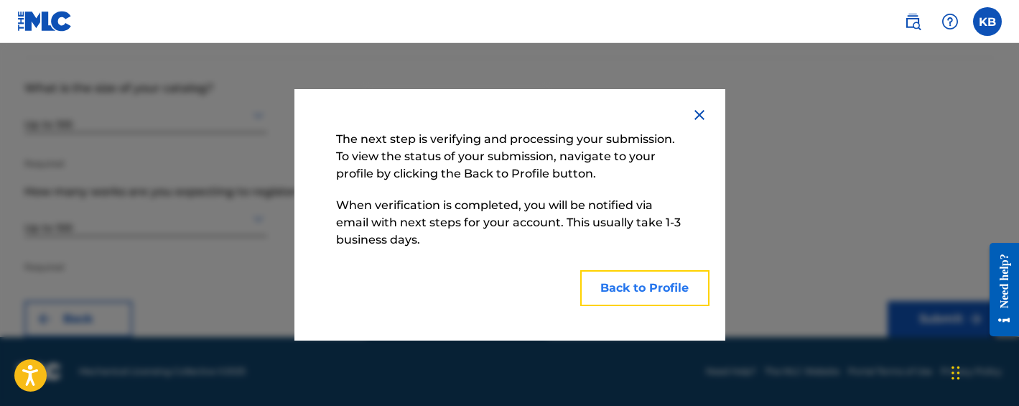
click at [633, 294] on button "Back to Profile" at bounding box center [644, 288] width 129 height 36
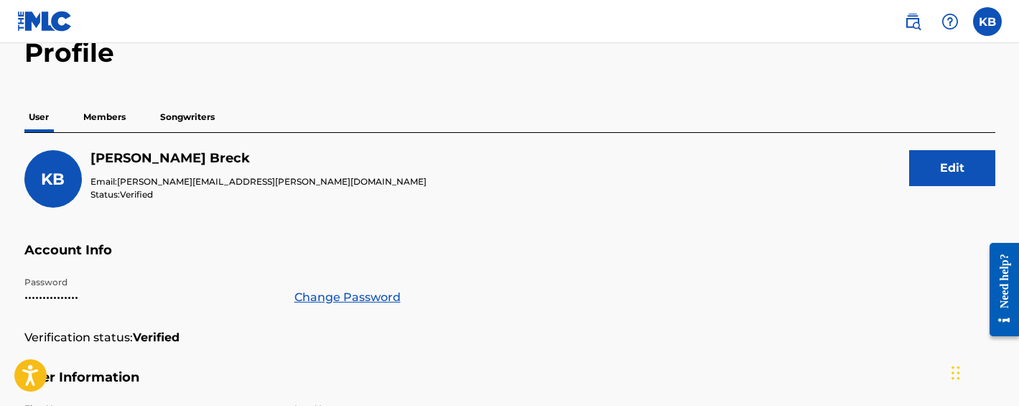
scroll to position [80, 0]
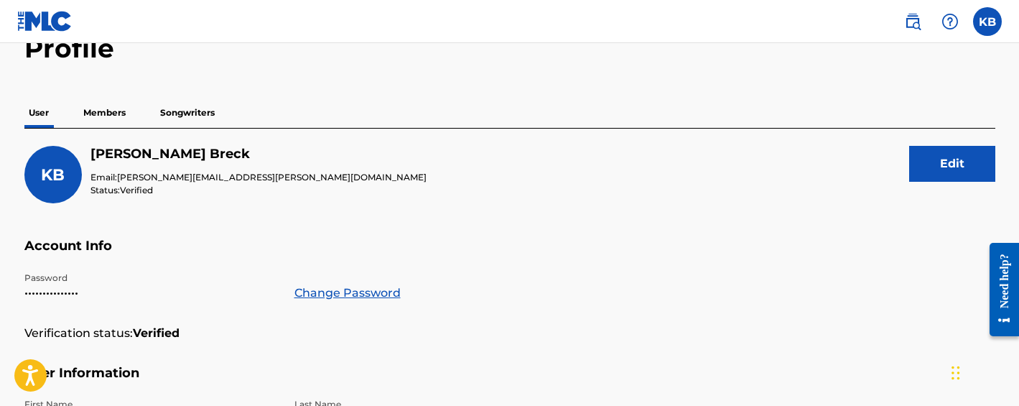
click at [185, 105] on p "Songwriters" at bounding box center [187, 113] width 63 height 30
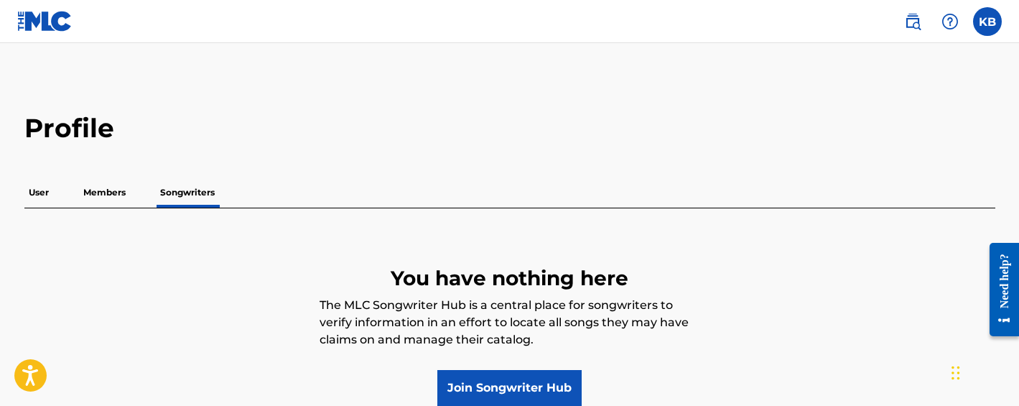
click at [118, 188] on p "Members" at bounding box center [104, 192] width 51 height 30
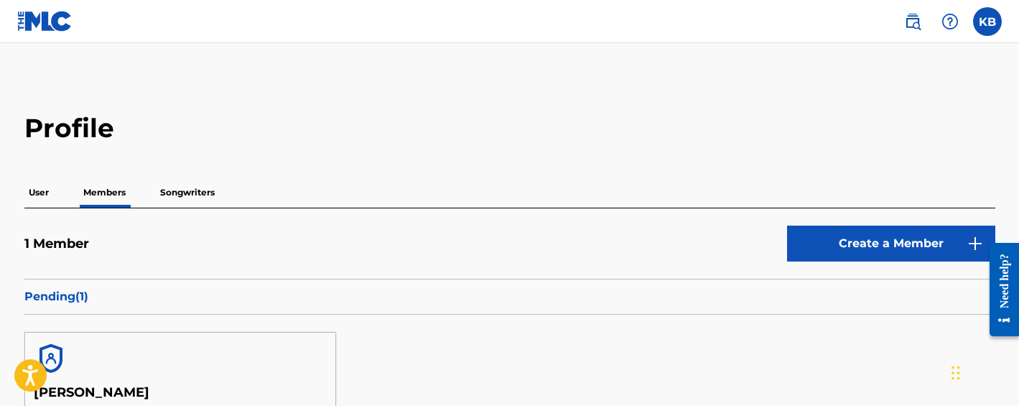
click at [37, 195] on p "User" at bounding box center [38, 192] width 29 height 30
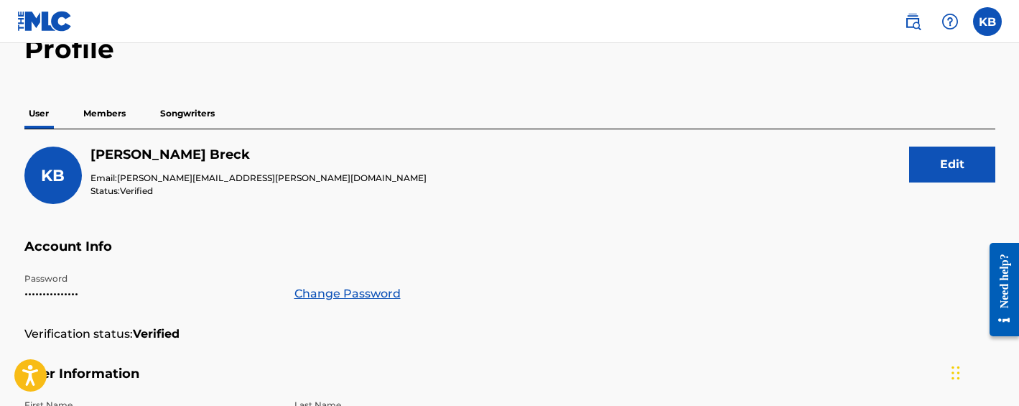
scroll to position [62, 0]
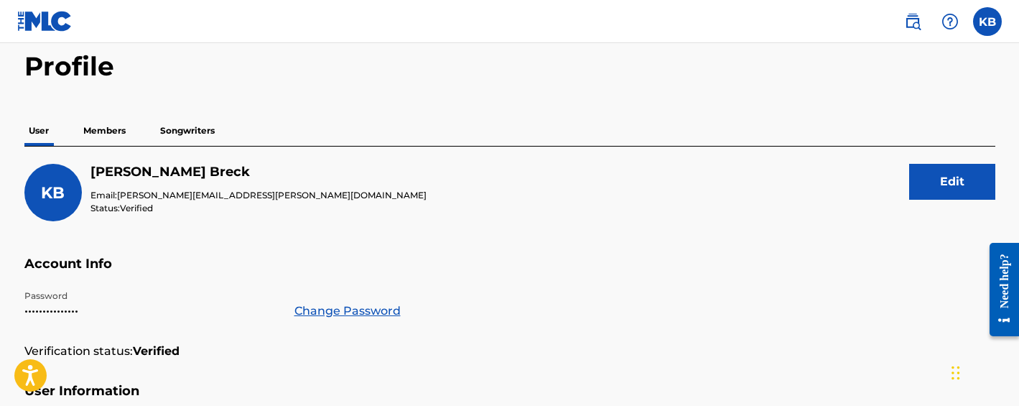
click at [116, 130] on p "Members" at bounding box center [104, 131] width 51 height 30
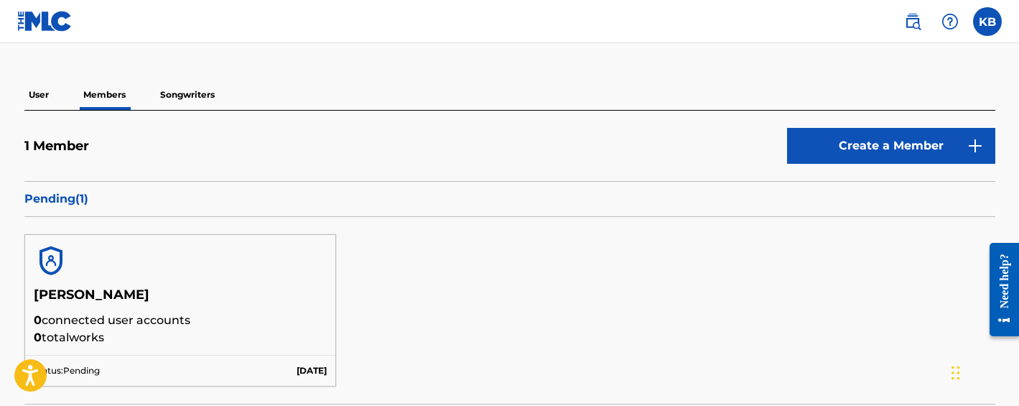
scroll to position [59, 0]
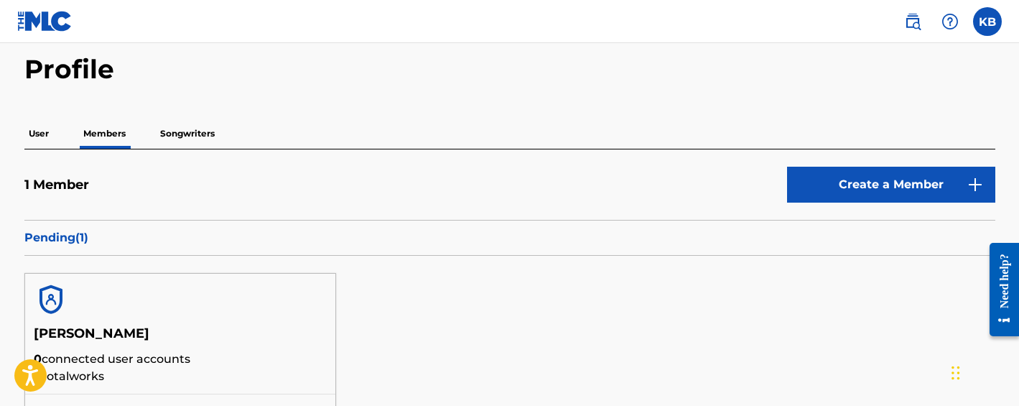
click at [190, 134] on p "Songwriters" at bounding box center [187, 133] width 63 height 30
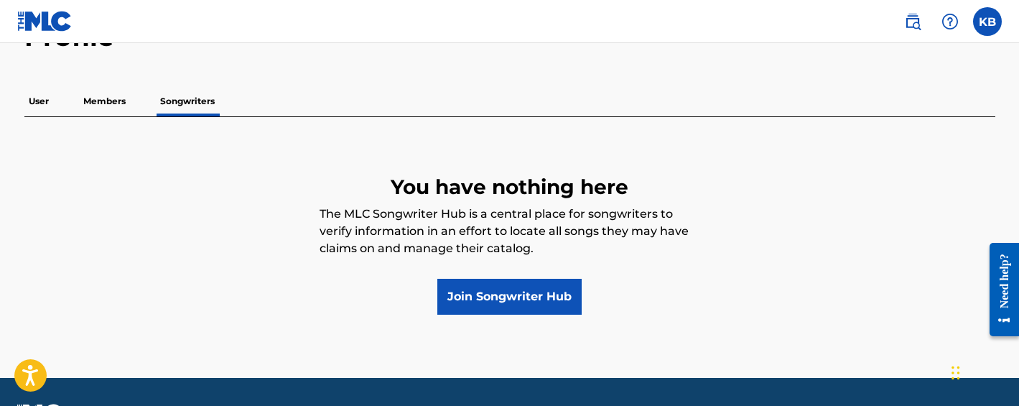
scroll to position [93, 0]
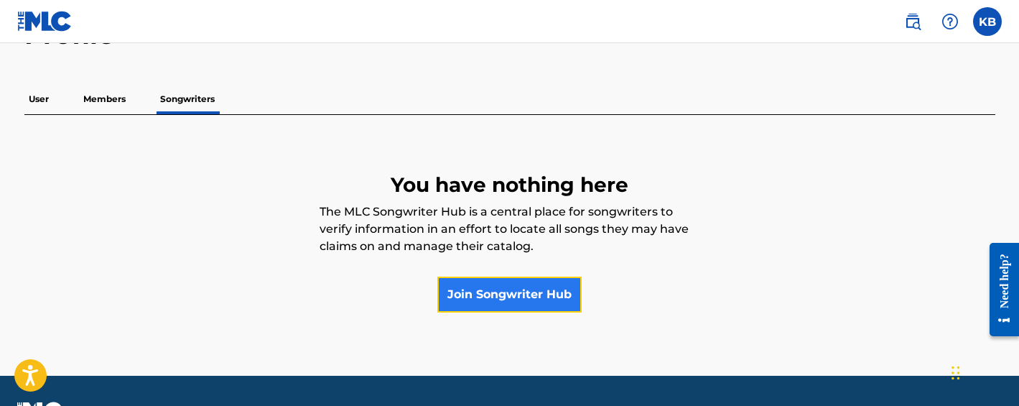
click at [495, 287] on link "Join Songwriter Hub" at bounding box center [509, 294] width 144 height 36
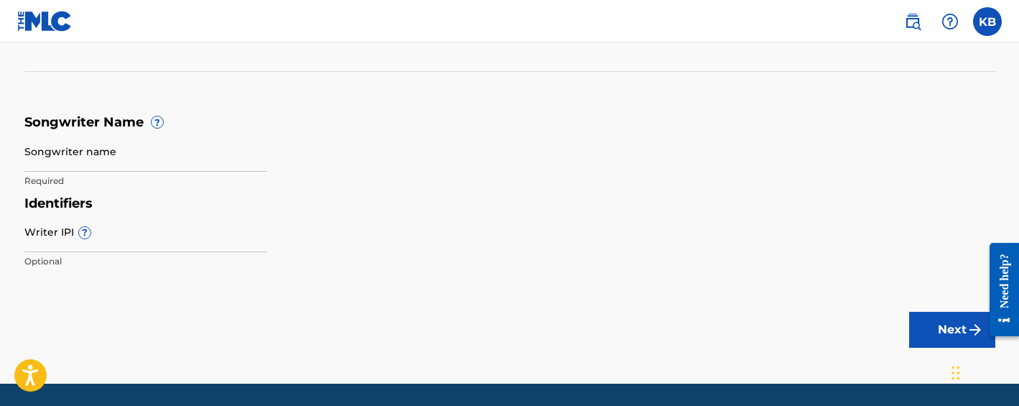
scroll to position [197, 0]
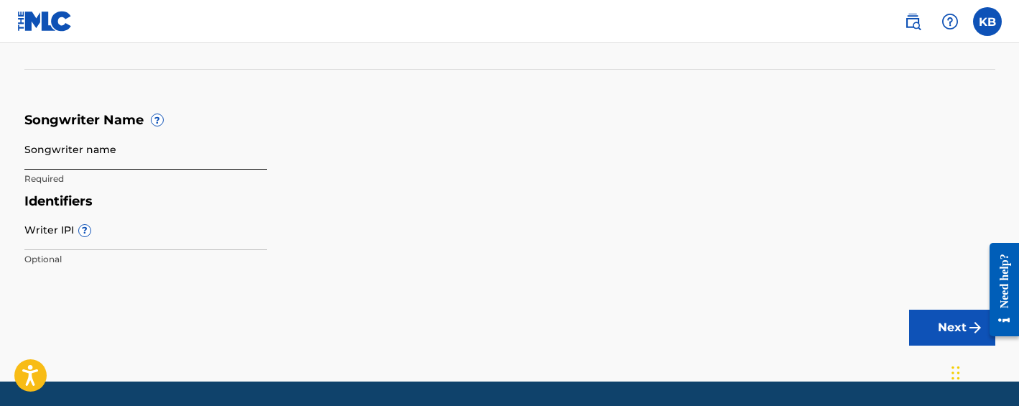
click at [61, 151] on input "Songwriter name" at bounding box center [145, 149] width 243 height 41
type input "Kathryn Breck"
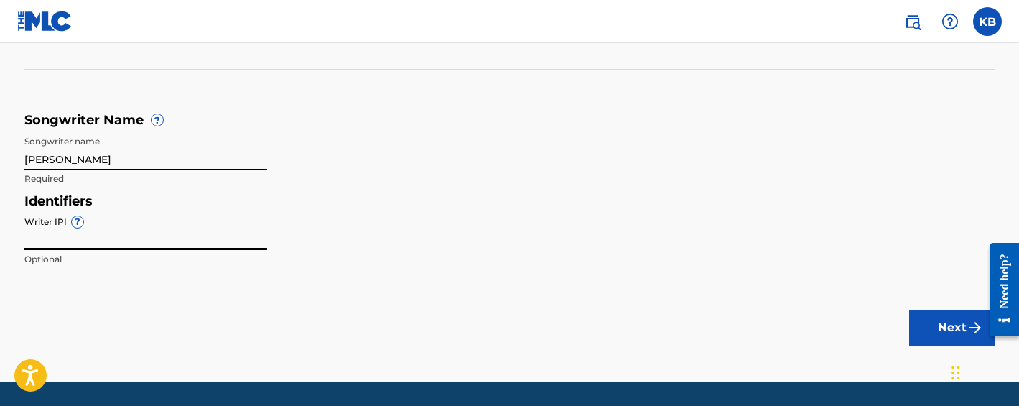
click at [42, 236] on input "Writer IPI ?" at bounding box center [145, 229] width 243 height 41
paste input "1263608945"
type input "1263608945"
click at [926, 320] on button "Next" at bounding box center [952, 327] width 86 height 36
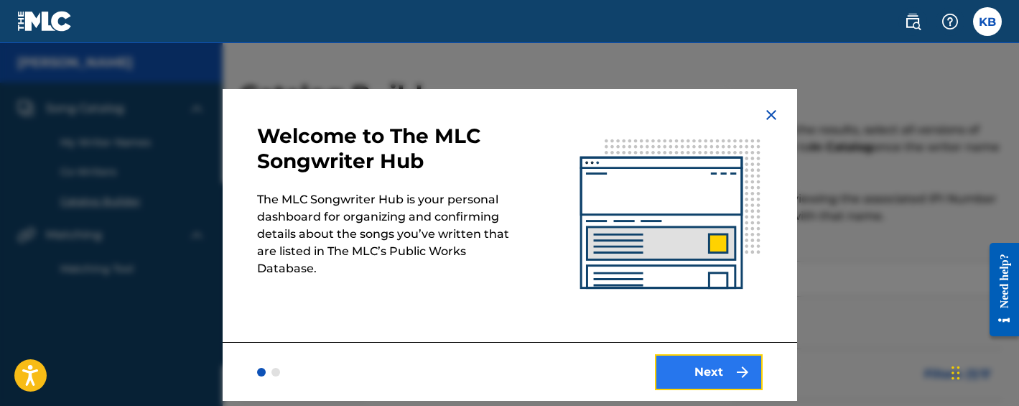
click at [692, 373] on button "Next" at bounding box center [709, 372] width 108 height 36
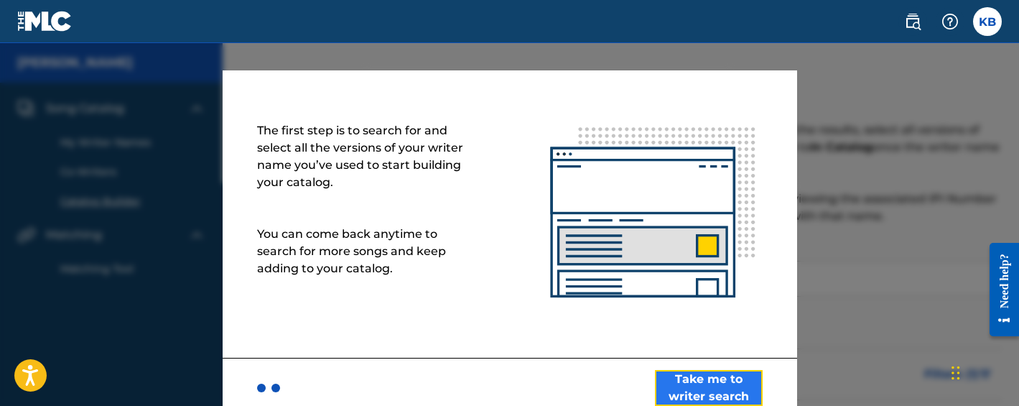
scroll to position [29, 0]
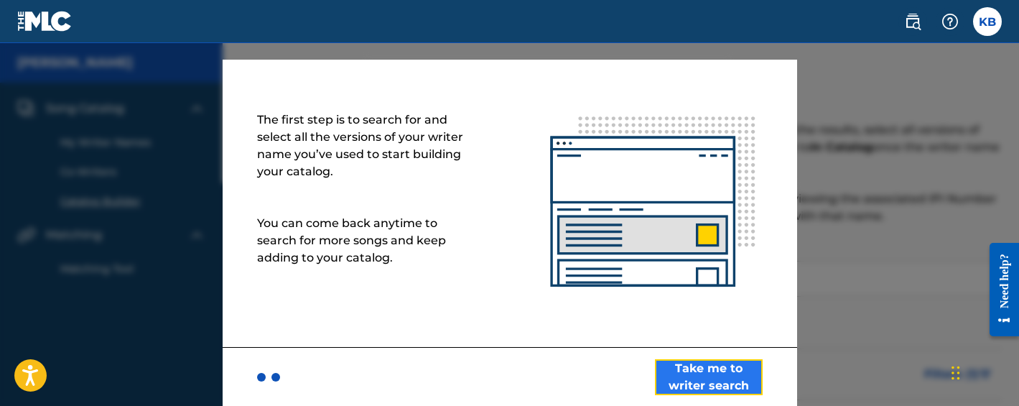
click at [696, 372] on button "Take me to writer search" at bounding box center [709, 377] width 108 height 36
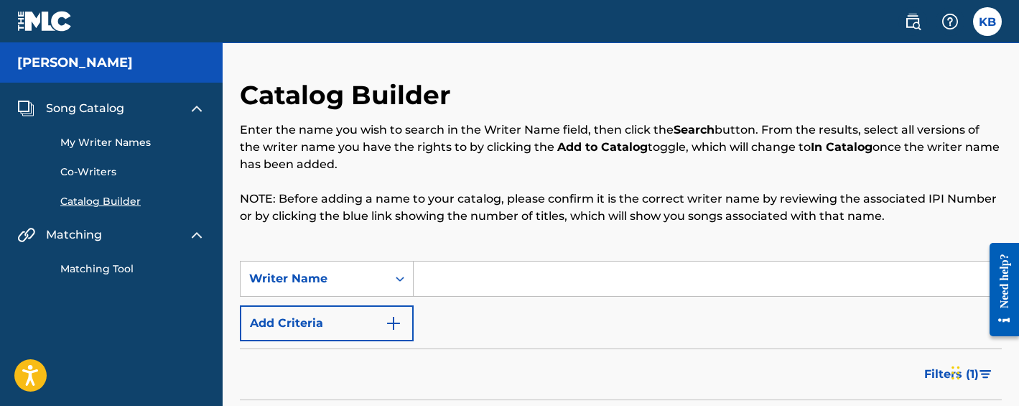
click at [479, 281] on input "Search Form" at bounding box center [707, 278] width 587 height 34
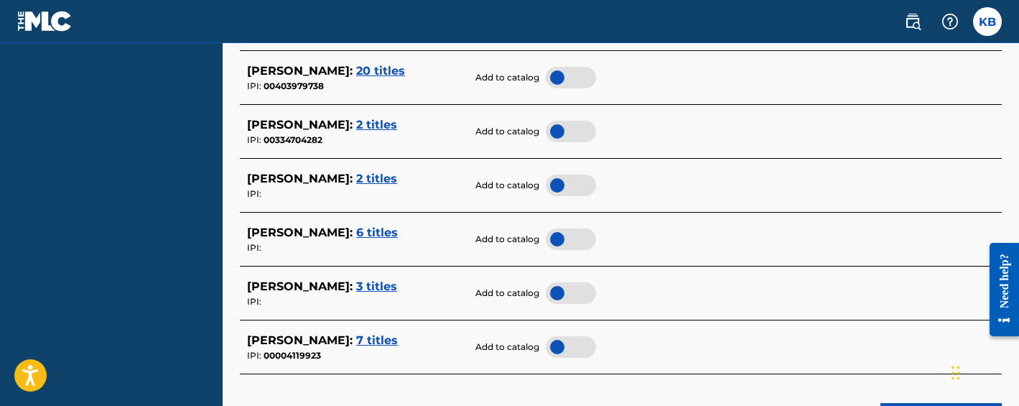
scroll to position [671, 0]
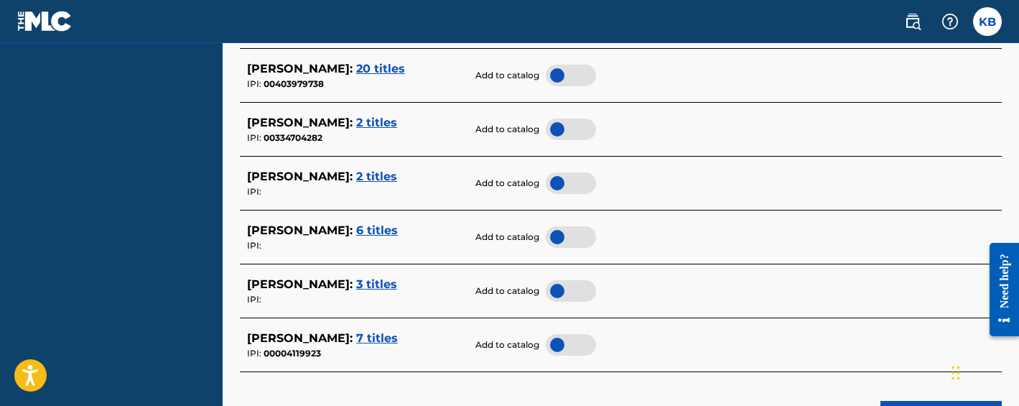
click at [385, 176] on span "2 titles" at bounding box center [376, 176] width 41 height 14
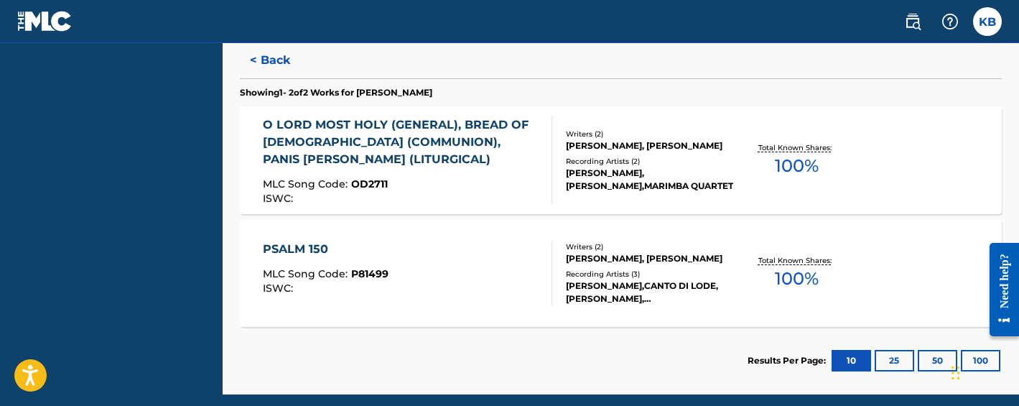
scroll to position [406, 0]
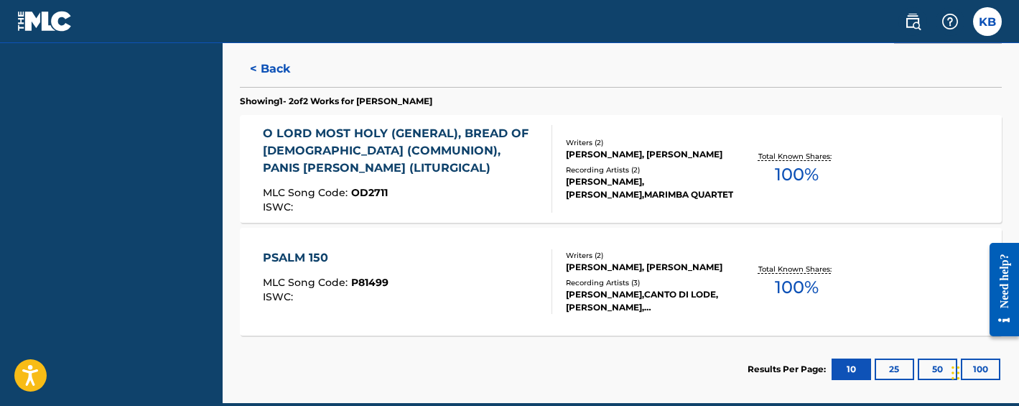
scroll to position [197, 0]
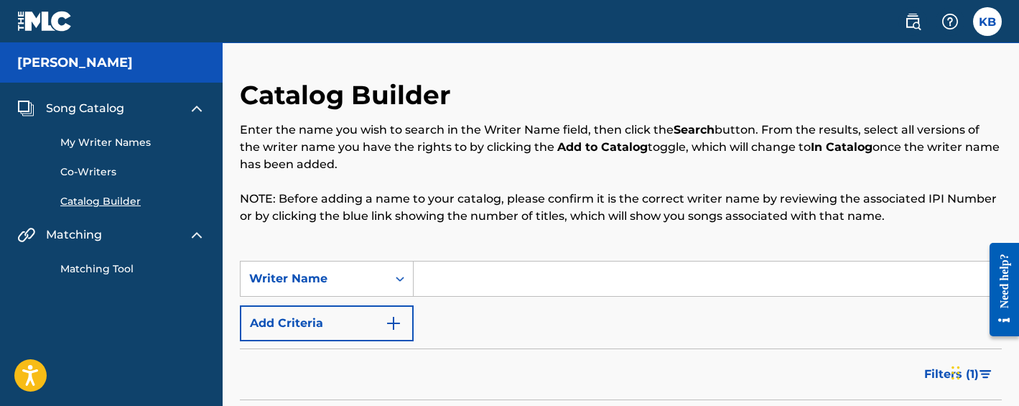
click at [456, 272] on input "Search Form" at bounding box center [707, 278] width 587 height 34
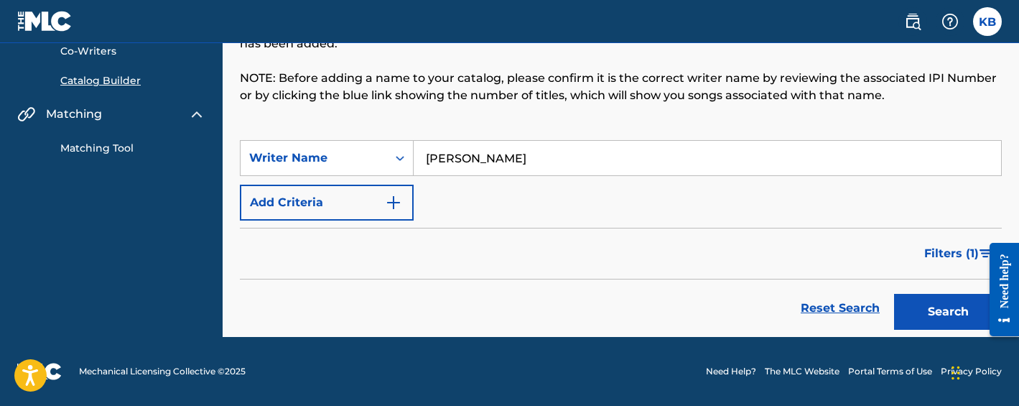
scroll to position [100, 0]
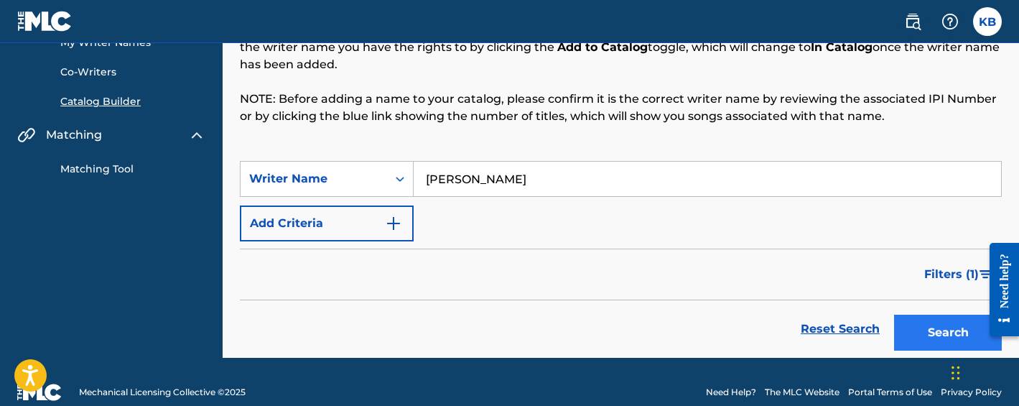
type input "kathryn breck"
click at [950, 329] on button "Search" at bounding box center [948, 333] width 108 height 36
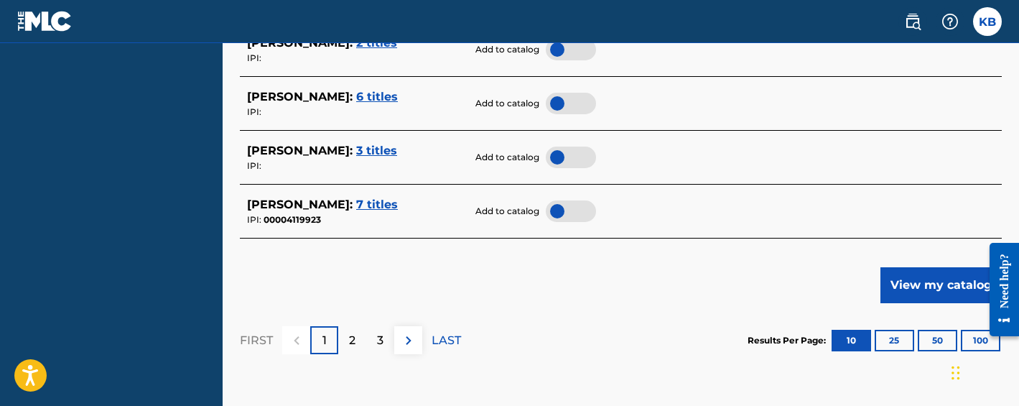
scroll to position [797, 0]
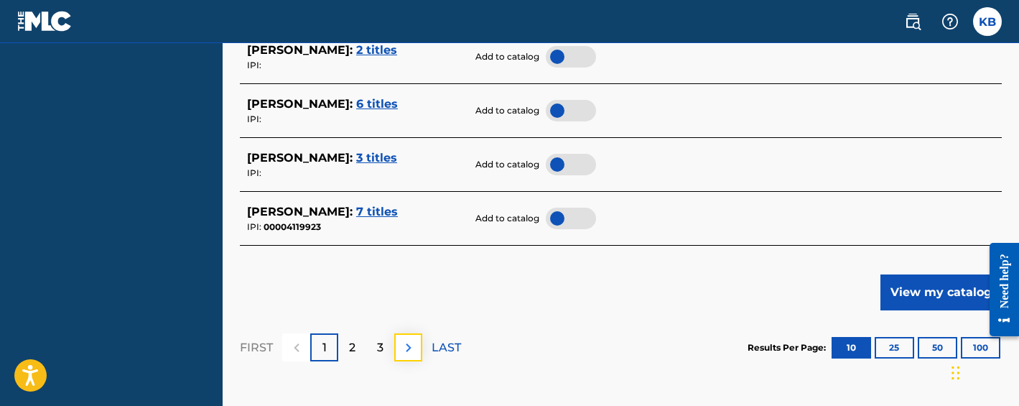
click at [411, 345] on img at bounding box center [408, 347] width 17 height 17
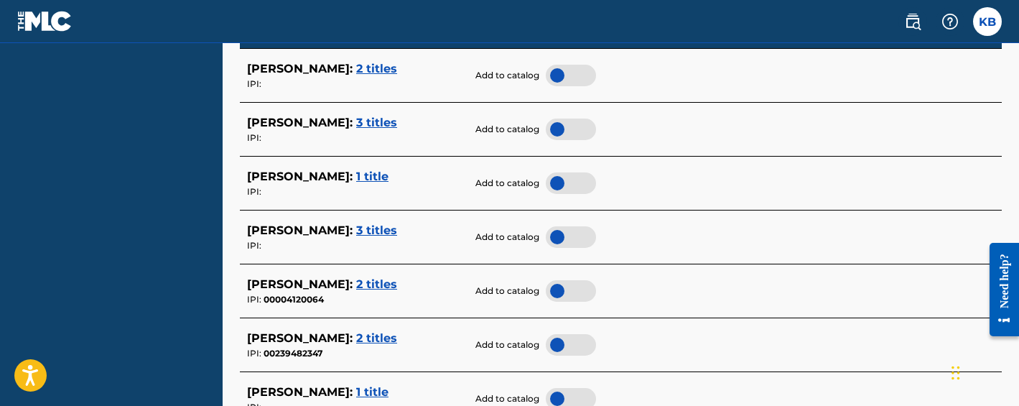
scroll to position [457, 0]
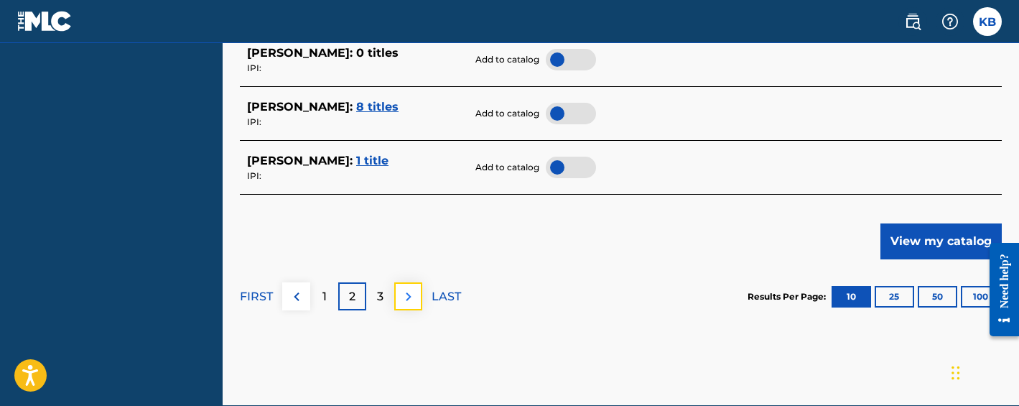
click at [408, 297] on img at bounding box center [408, 296] width 17 height 17
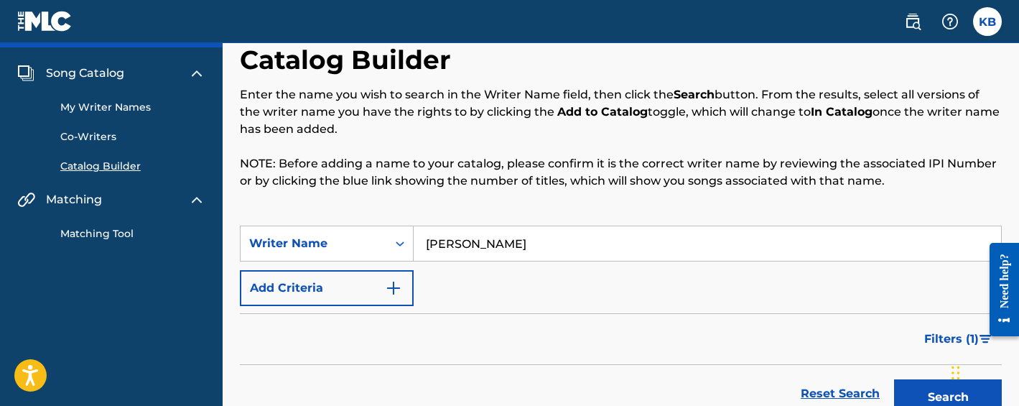
scroll to position [0, 0]
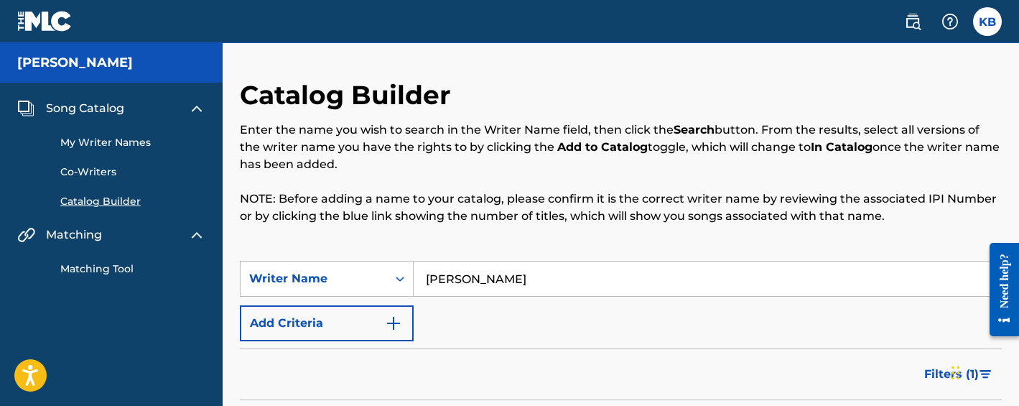
click at [117, 135] on link "My Writer Names" at bounding box center [132, 142] width 145 height 15
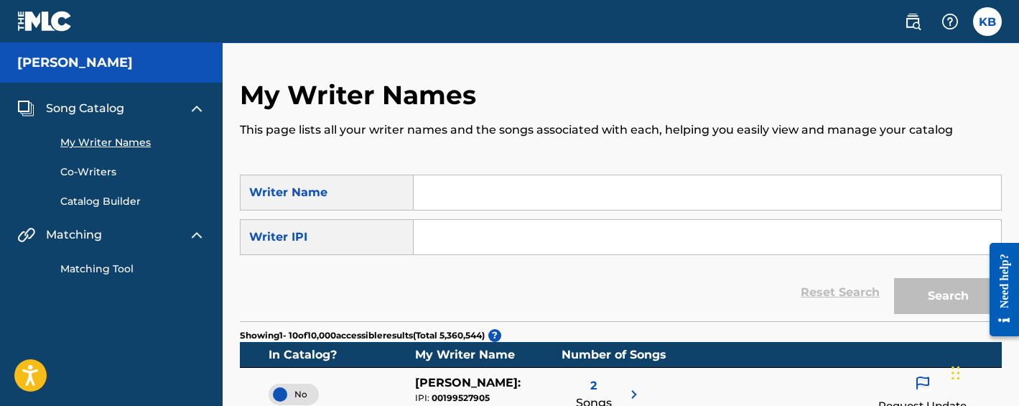
click at [97, 105] on span "Song Catalog" at bounding box center [85, 108] width 78 height 17
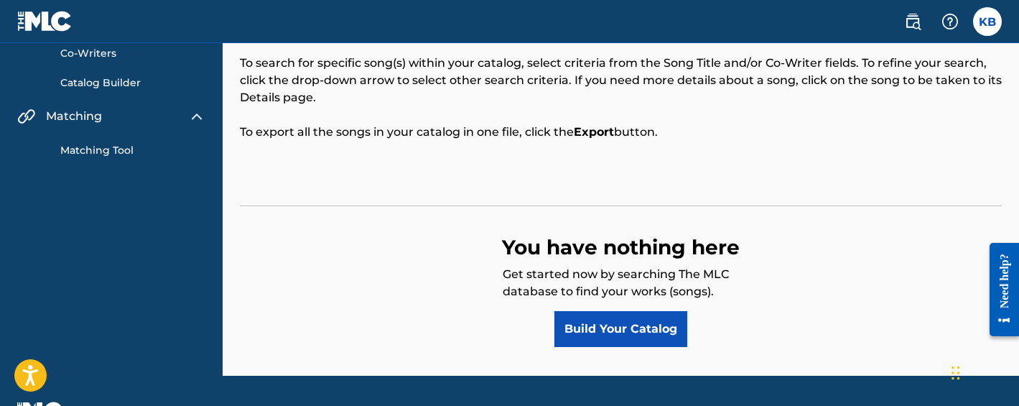
scroll to position [157, 0]
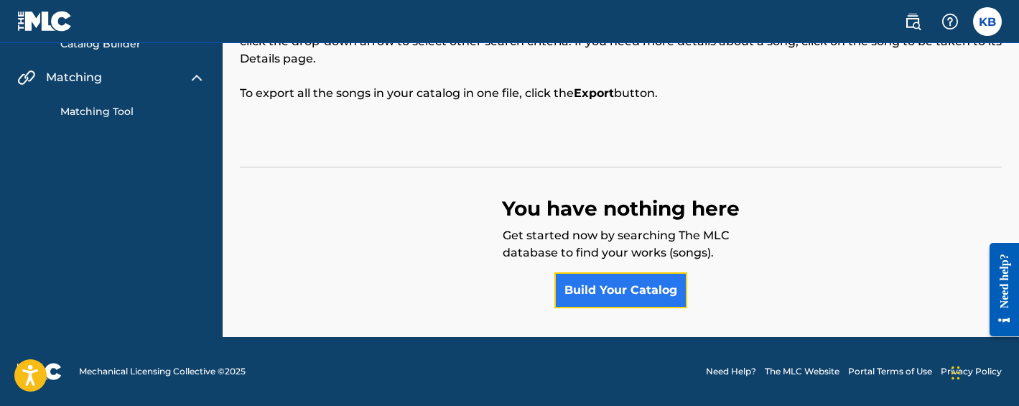
click at [597, 290] on link "Build Your Catalog" at bounding box center [620, 290] width 133 height 36
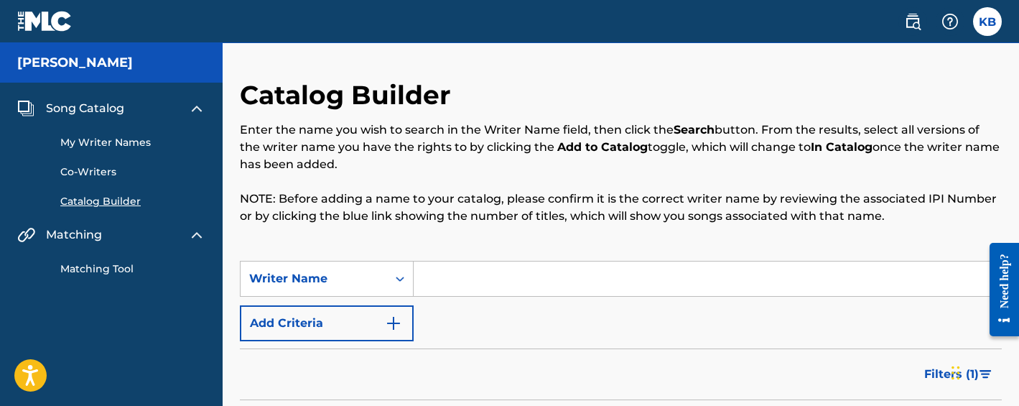
click at [498, 283] on input "Search Form" at bounding box center [707, 278] width 587 height 34
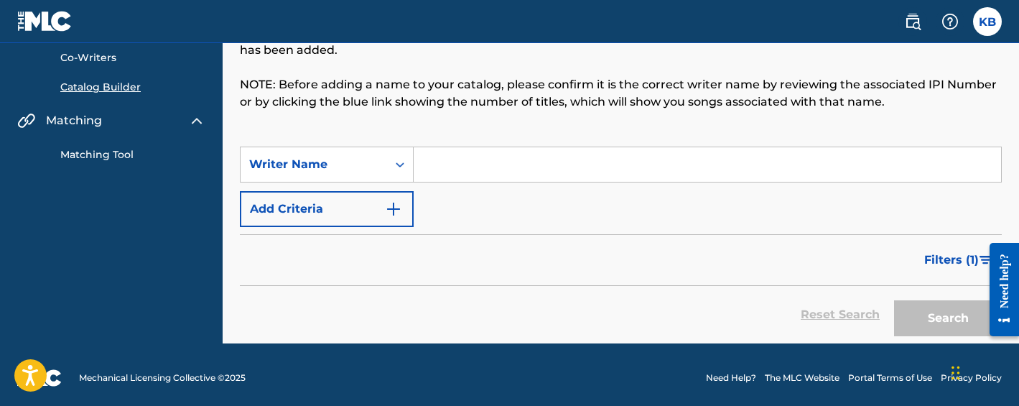
scroll to position [121, 0]
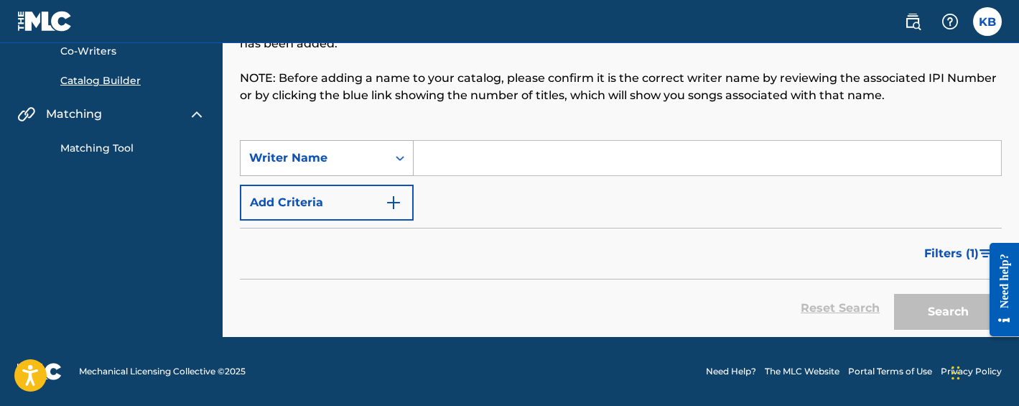
click at [396, 150] on div "Search Form" at bounding box center [400, 158] width 26 height 26
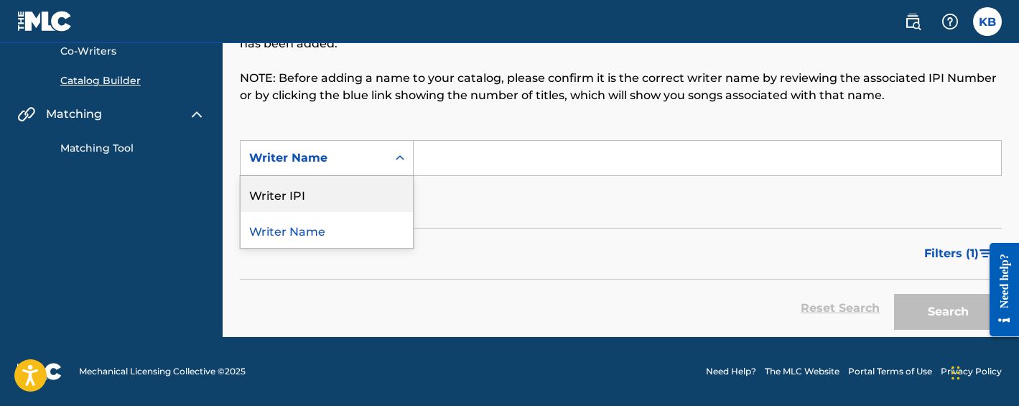
click at [343, 192] on div "Writer IPI" at bounding box center [327, 194] width 172 height 36
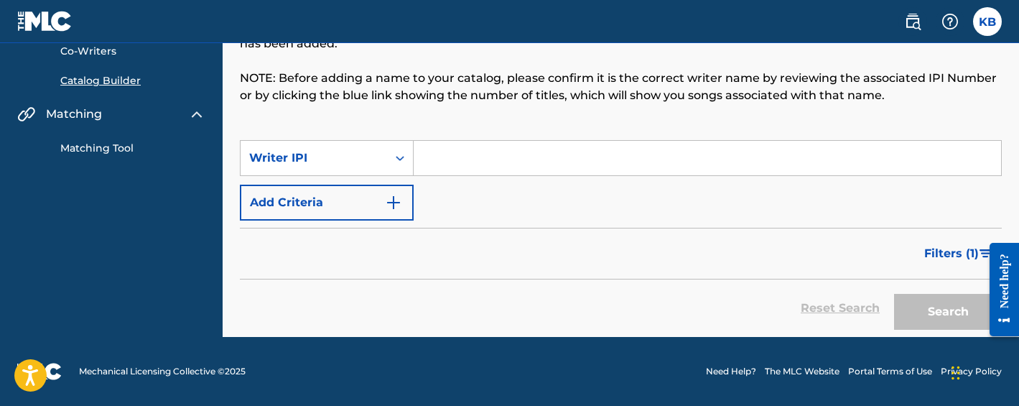
click at [438, 157] on input "Search Form" at bounding box center [707, 158] width 587 height 34
paste input "1263608945"
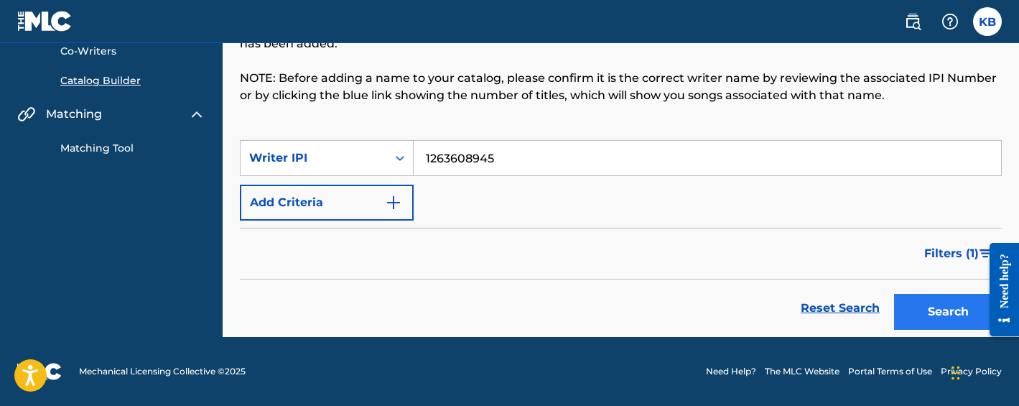
type input "1263608945"
click at [935, 310] on button "Search" at bounding box center [948, 312] width 108 height 36
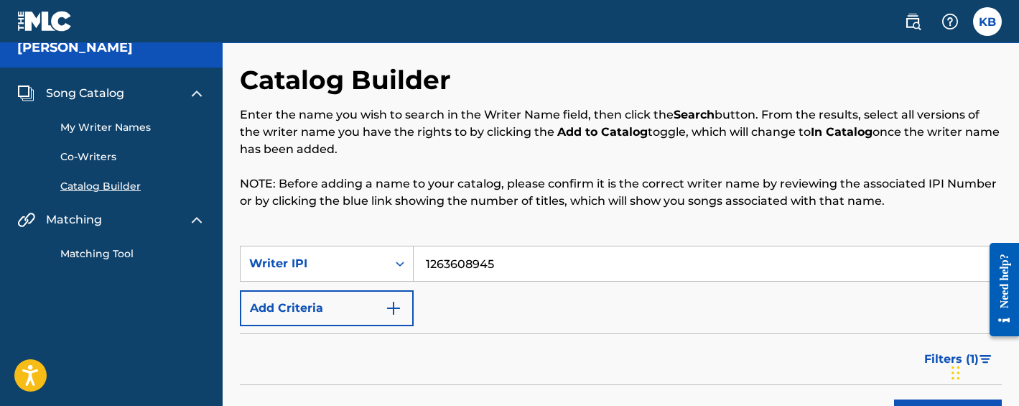
scroll to position [0, 0]
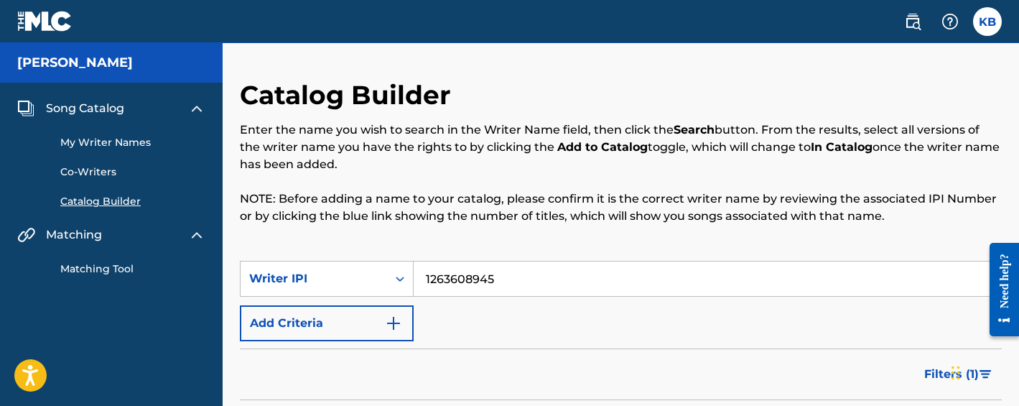
click at [96, 169] on link "Co-Writers" at bounding box center [132, 171] width 145 height 15
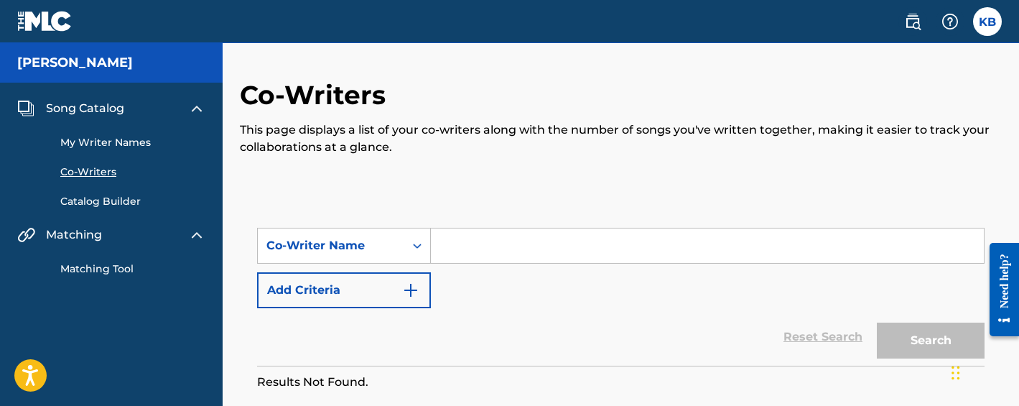
click at [93, 143] on link "My Writer Names" at bounding box center [132, 142] width 145 height 15
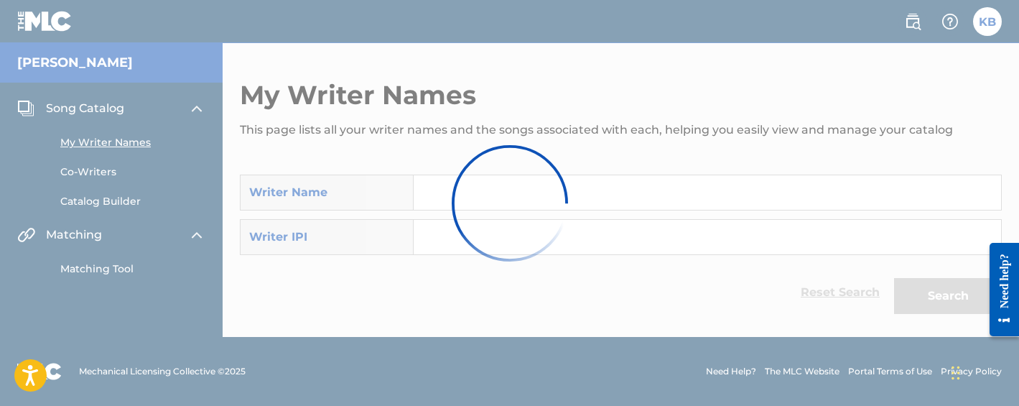
click at [88, 174] on div at bounding box center [509, 203] width 1019 height 406
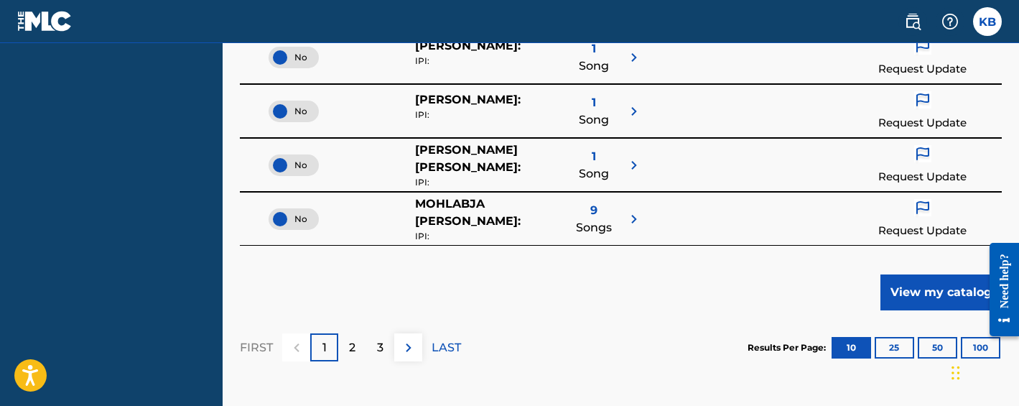
scroll to position [652, 0]
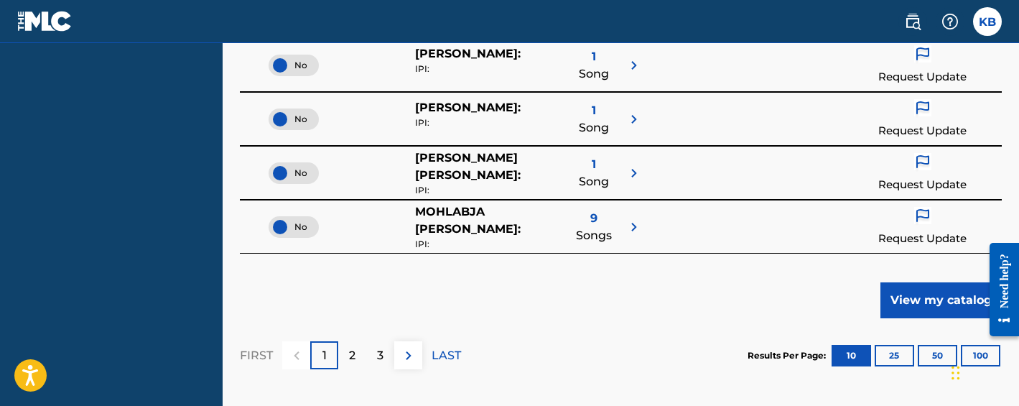
click at [628, 173] on img at bounding box center [633, 172] width 17 height 17
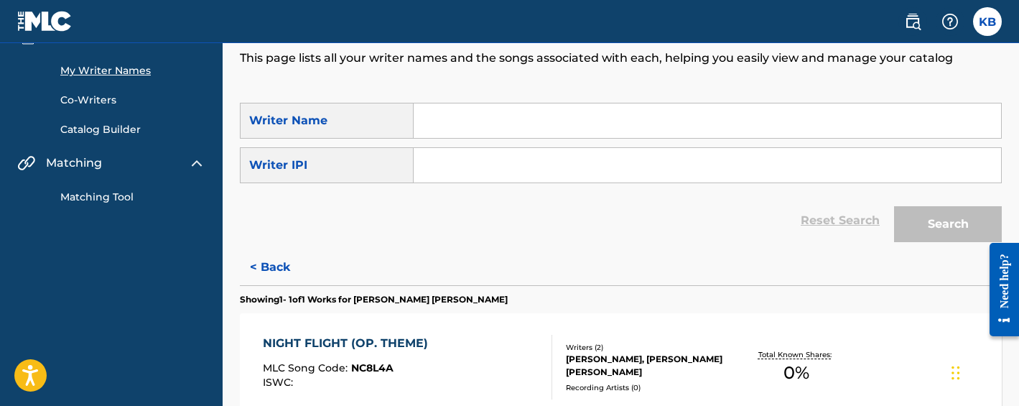
scroll to position [0, 0]
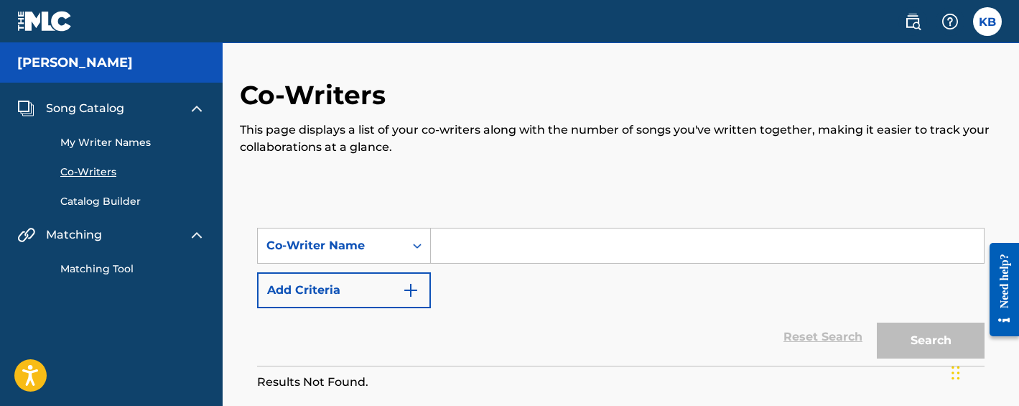
click at [103, 103] on span "Song Catalog" at bounding box center [85, 108] width 78 height 17
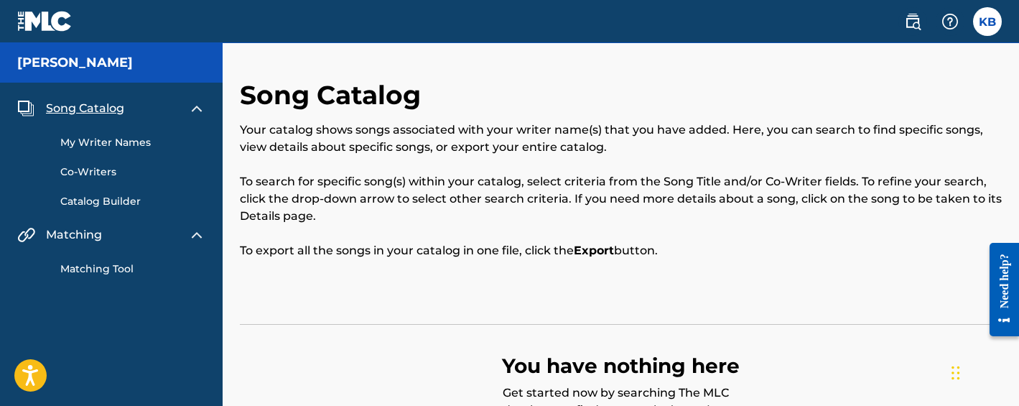
click at [110, 146] on link "My Writer Names" at bounding box center [132, 142] width 145 height 15
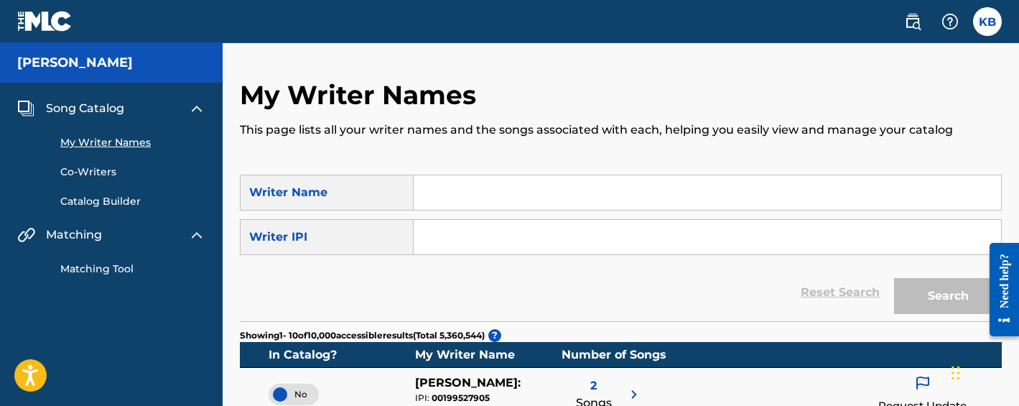
click at [102, 201] on link "Catalog Builder" at bounding box center [132, 201] width 145 height 15
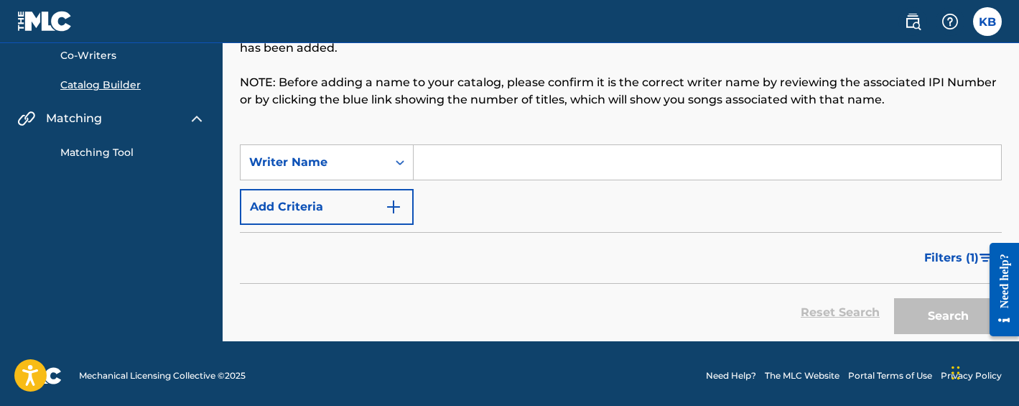
scroll to position [121, 0]
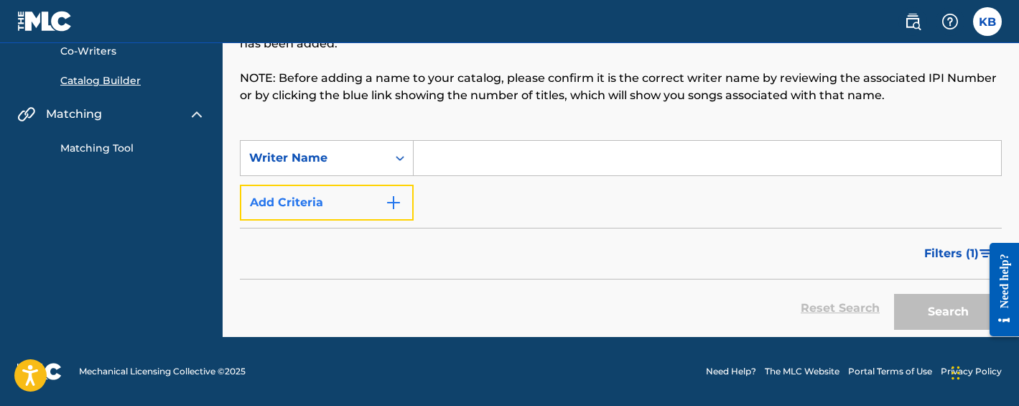
click at [394, 207] on img "Search Form" at bounding box center [393, 202] width 17 height 17
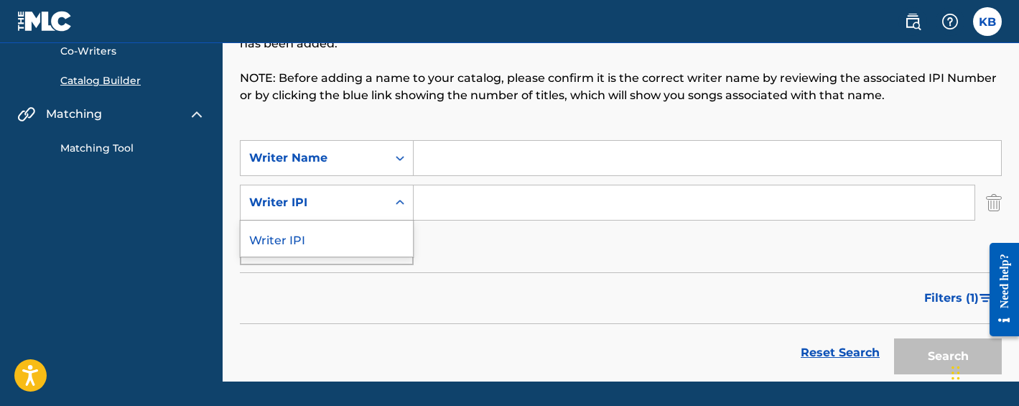
click at [396, 201] on icon "Search Form" at bounding box center [400, 202] width 14 height 14
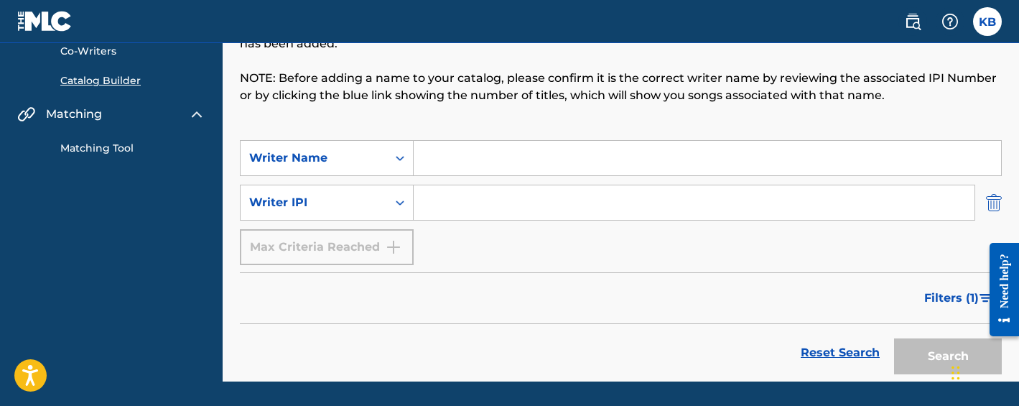
click at [996, 202] on img "Search Form" at bounding box center [994, 203] width 16 height 36
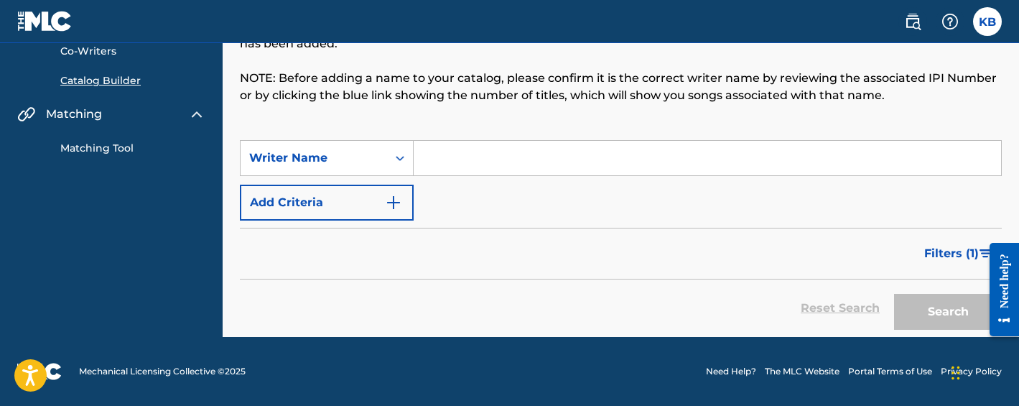
click at [493, 159] on input "Search Form" at bounding box center [707, 158] width 587 height 34
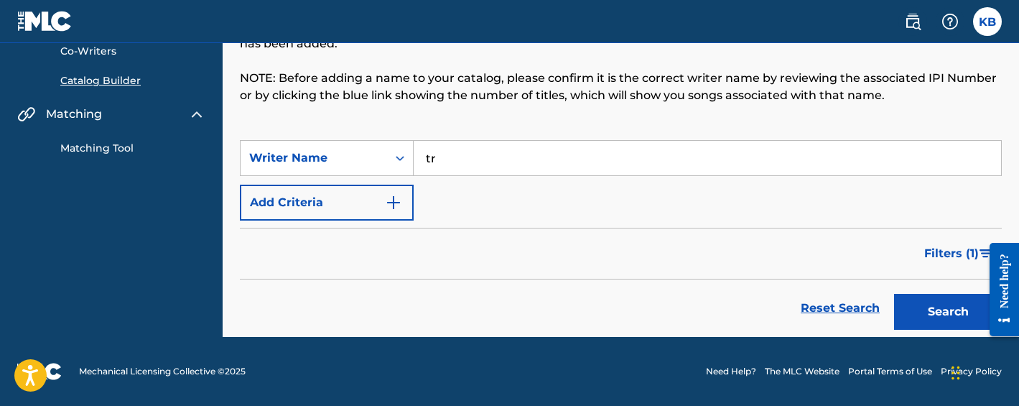
type input "t"
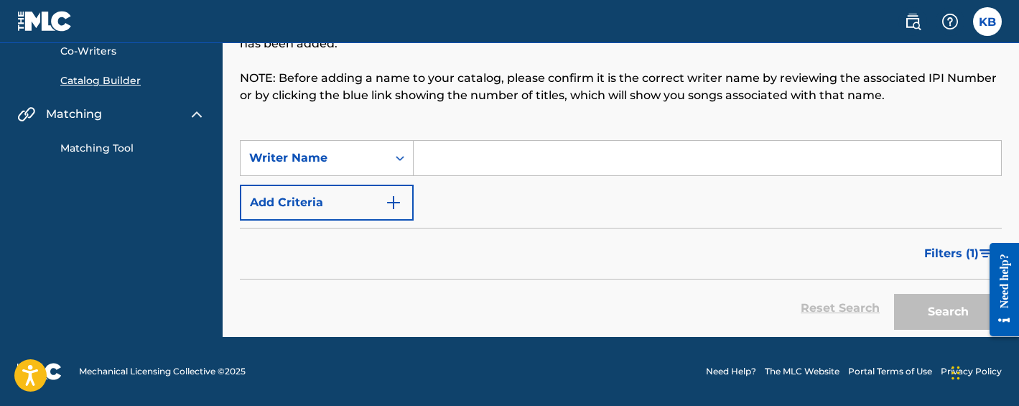
click at [547, 193] on div "SearchWithCriteriaa954eb38-82c5-4c7c-9d1b-4828e440184e Writer Name Add Criteria" at bounding box center [621, 180] width 762 height 80
